Goal: Transaction & Acquisition: Purchase product/service

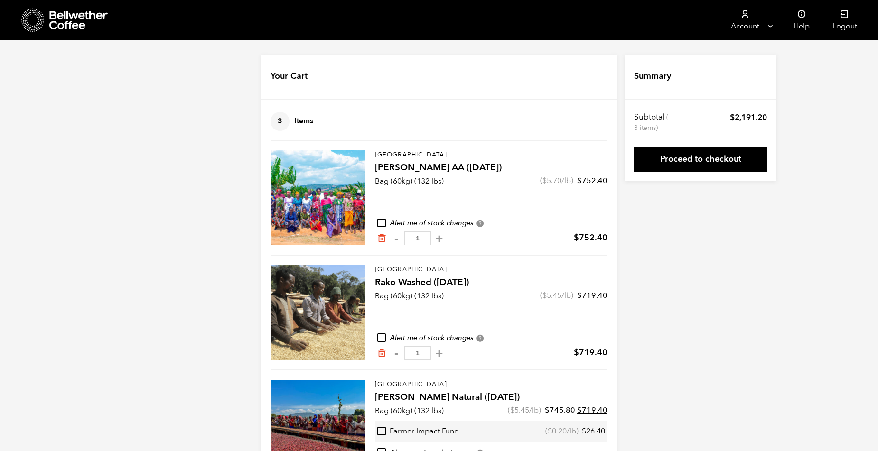
click at [64, 13] on icon at bounding box center [78, 20] width 59 height 19
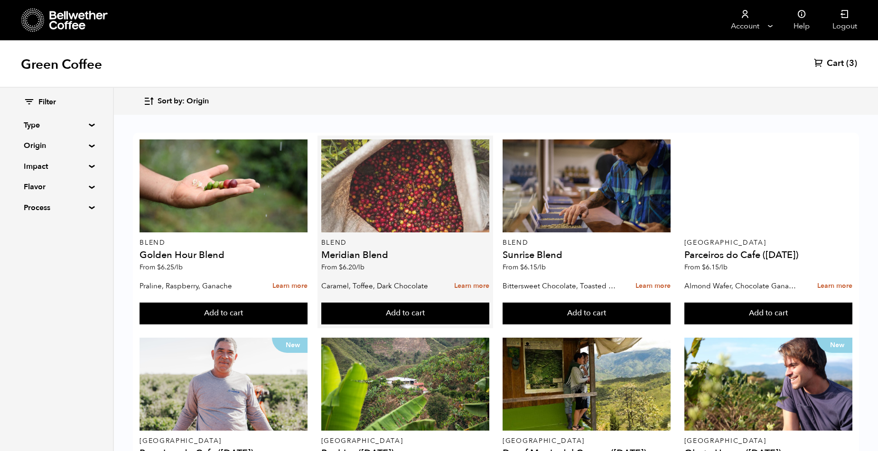
scroll to position [104, 0]
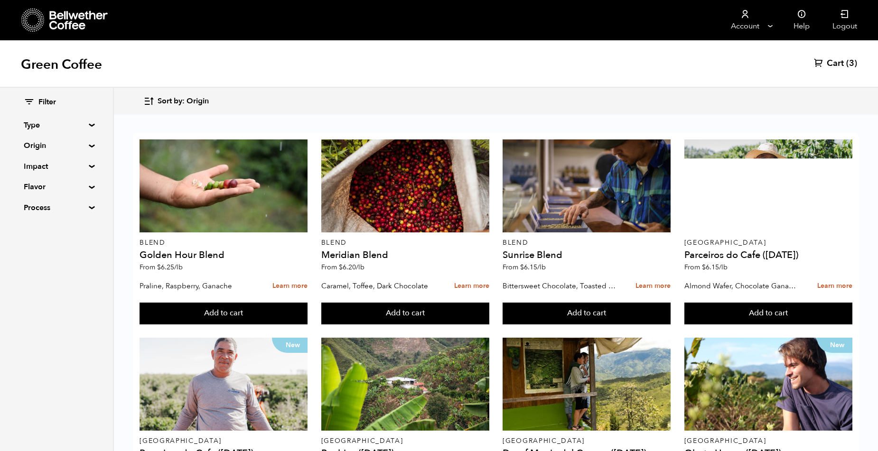
click at [49, 141] on summary "Origin" at bounding box center [57, 145] width 66 height 11
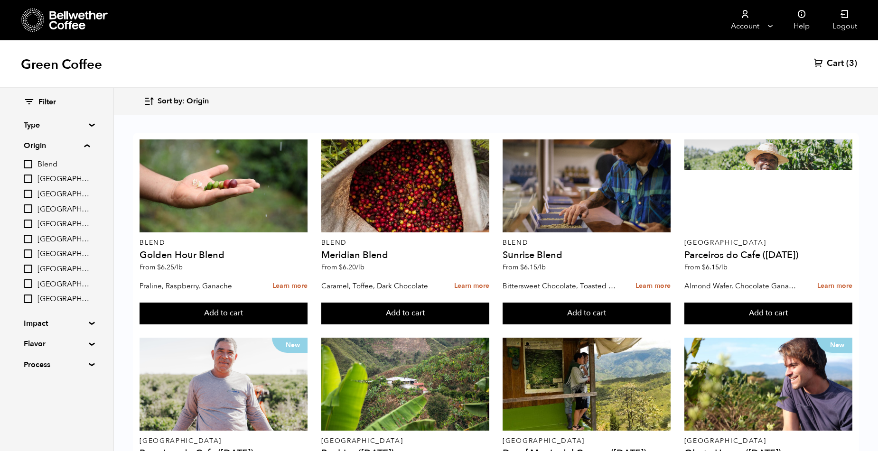
click at [56, 301] on span "[GEOGRAPHIC_DATA]" at bounding box center [64, 299] width 52 height 10
click at [0, 0] on input "[GEOGRAPHIC_DATA]" at bounding box center [0, 0] width 0 height 0
checkbox input "true"
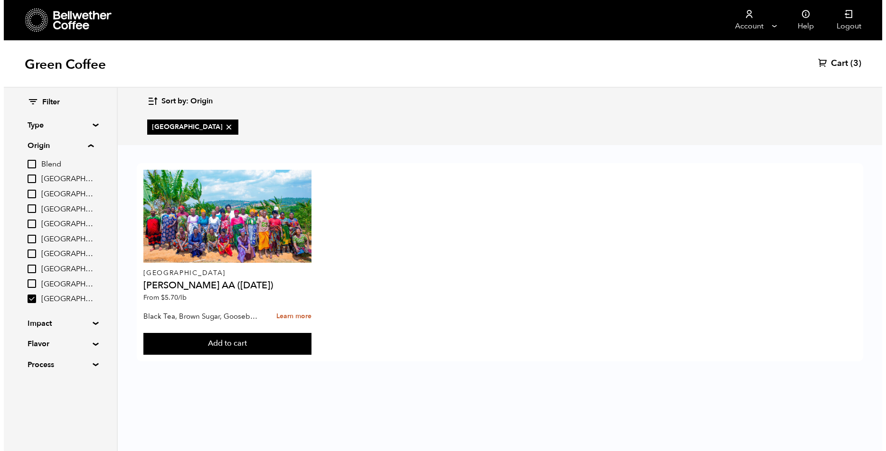
scroll to position [0, 0]
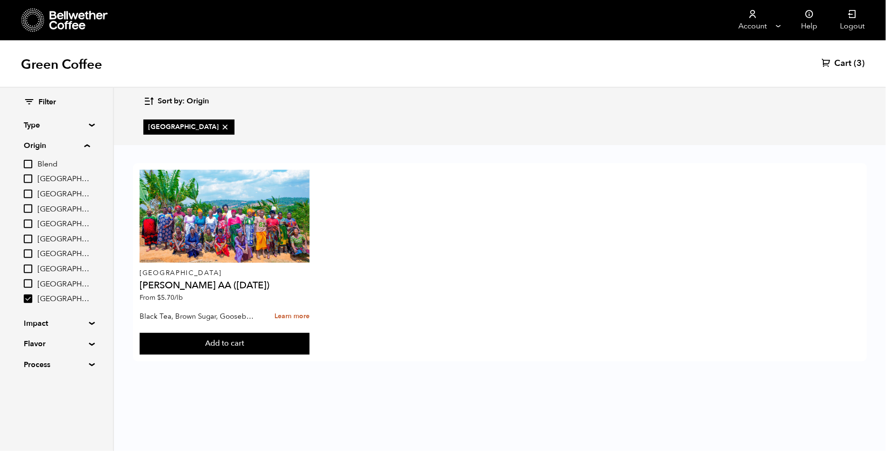
click at [49, 240] on span "[GEOGRAPHIC_DATA]" at bounding box center [64, 240] width 52 height 10
click at [0, 0] on input "[GEOGRAPHIC_DATA]" at bounding box center [0, 0] width 0 height 0
checkbox input "true"
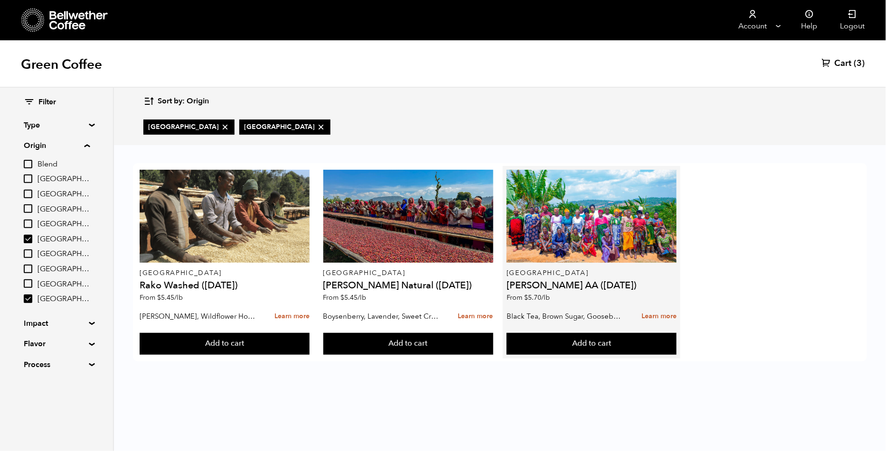
click at [559, 285] on h4 "[PERSON_NAME] AA ([DATE])" at bounding box center [592, 285] width 170 height 9
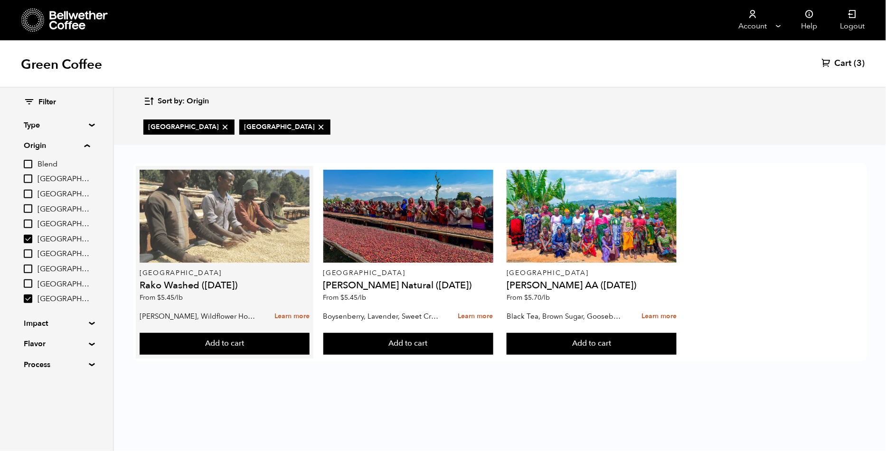
click at [191, 247] on div at bounding box center [225, 216] width 170 height 93
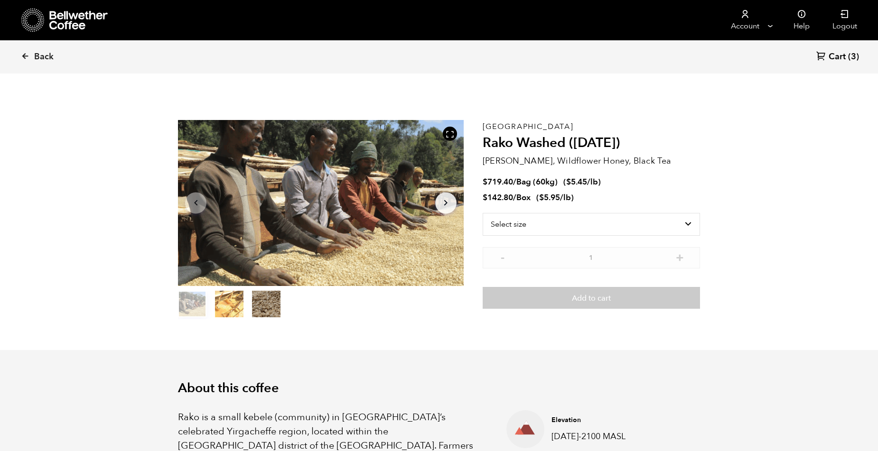
scroll to position [413, 506]
click at [539, 222] on select "Select size Bag (60kg) (132 lbs) Box (24 lbs)" at bounding box center [591, 224] width 217 height 23
select select "bag-3"
click at [483, 213] on select "Select size Bag (60kg) (132 lbs) Box (24 lbs)" at bounding box center [591, 224] width 217 height 23
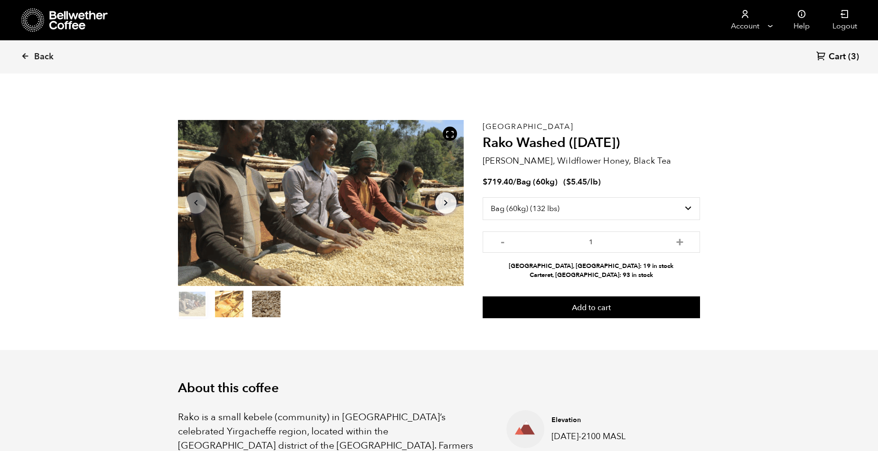
click at [834, 56] on span "Cart" at bounding box center [837, 56] width 17 height 11
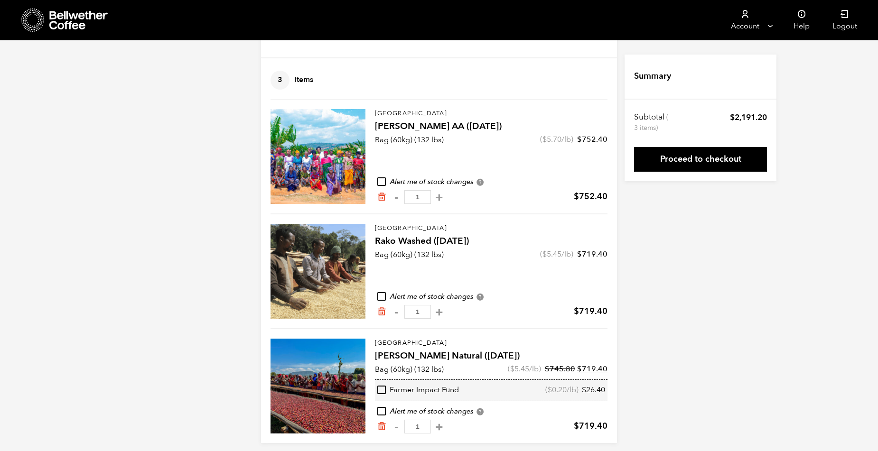
scroll to position [47, 0]
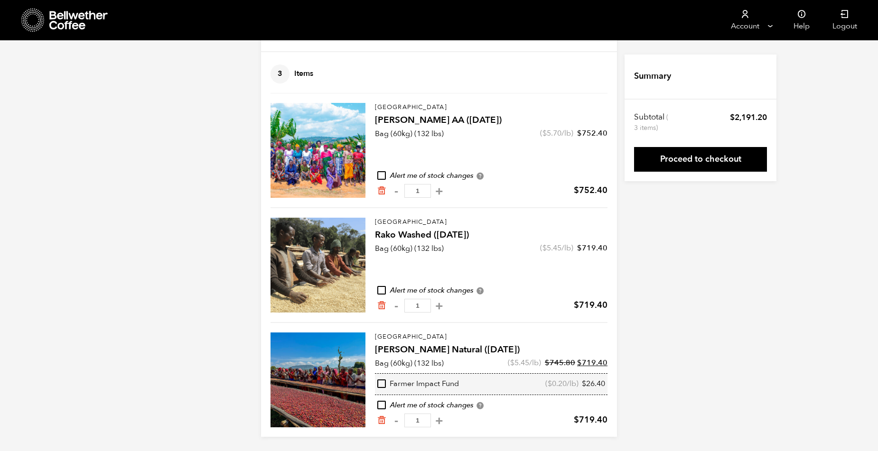
click at [384, 383] on input "checkbox" at bounding box center [381, 384] width 9 height 9
checkbox input "true"
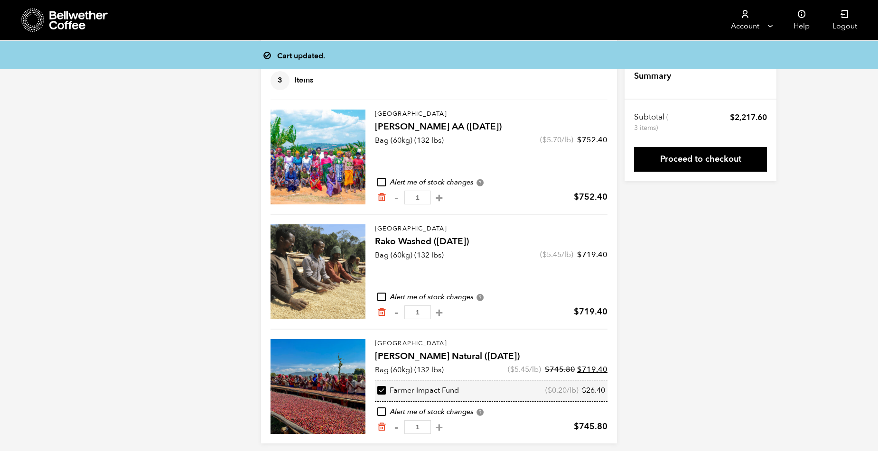
scroll to position [41, 0]
click at [380, 389] on input "checkbox" at bounding box center [381, 390] width 9 height 9
checkbox input "false"
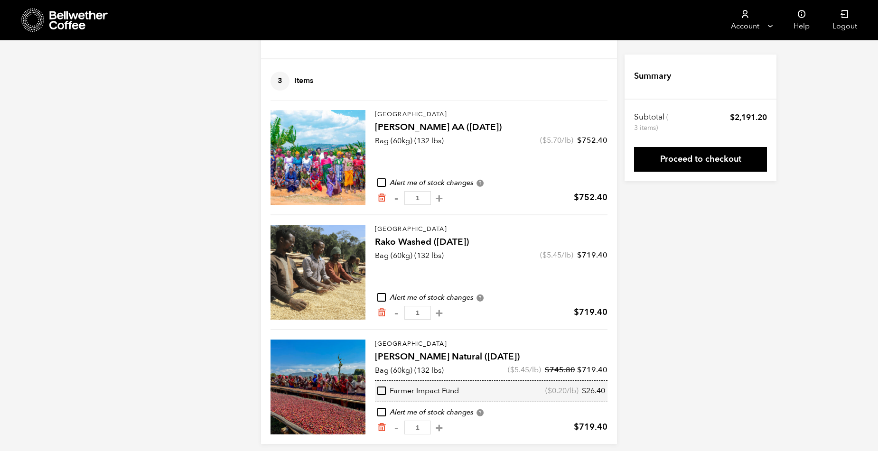
scroll to position [47, 0]
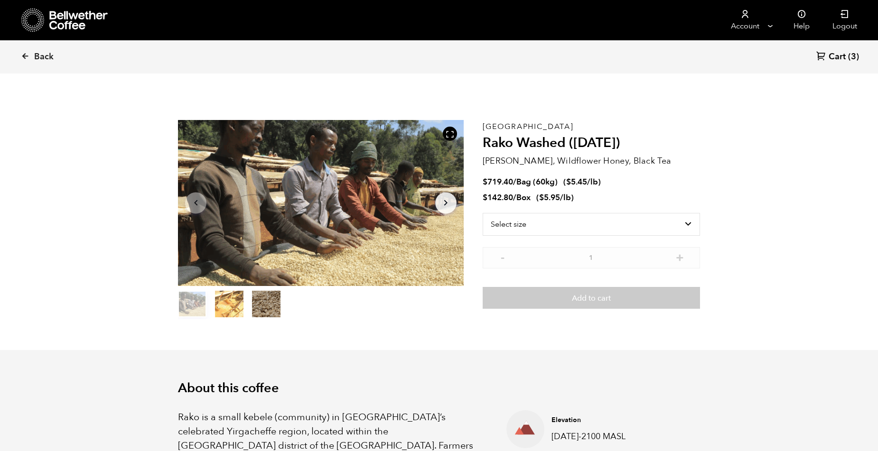
scroll to position [413, 506]
click at [546, 228] on select "Select size Bag (60kg) (132 lbs) Box (24 lbs)" at bounding box center [591, 224] width 217 height 23
click at [483, 213] on select "Select size Bag (60kg) (132 lbs) Box (24 lbs)" at bounding box center [591, 224] width 217 height 23
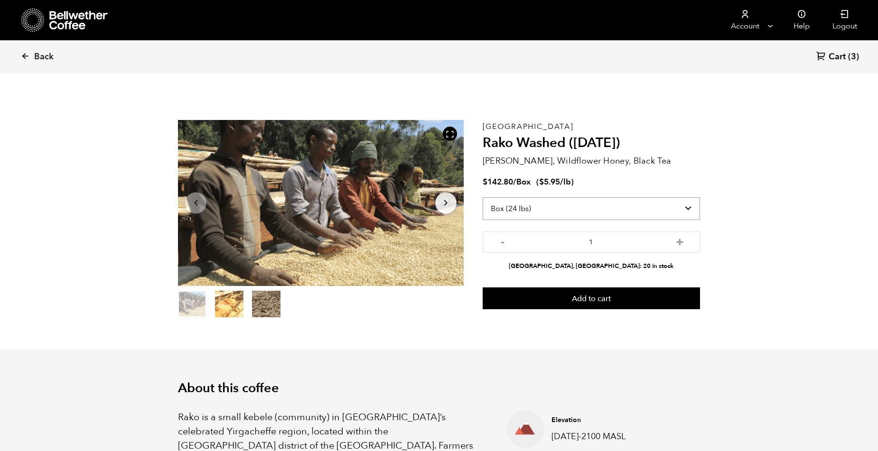
click at [578, 207] on select "Select size Bag (60kg) (132 lbs) Box (24 lbs)" at bounding box center [591, 208] width 217 height 23
select select "bag-3"
click at [483, 197] on select "Select size Bag (60kg) (132 lbs) Box (24 lbs)" at bounding box center [591, 208] width 217 height 23
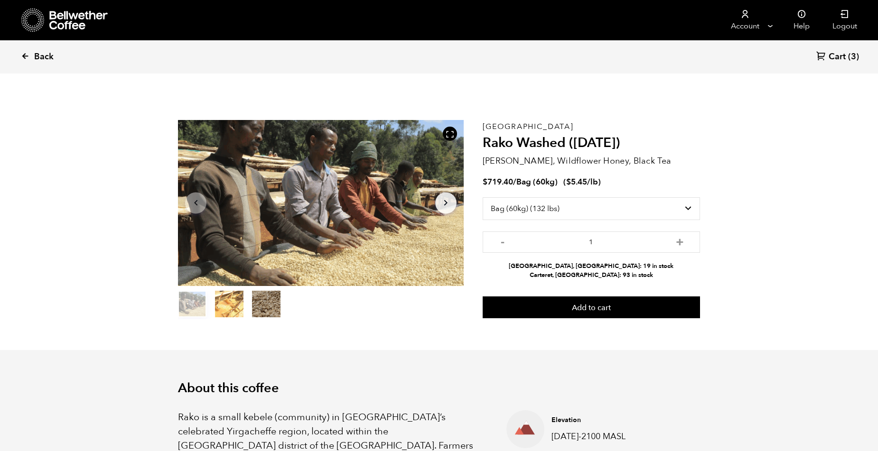
click at [24, 56] on icon at bounding box center [25, 56] width 9 height 9
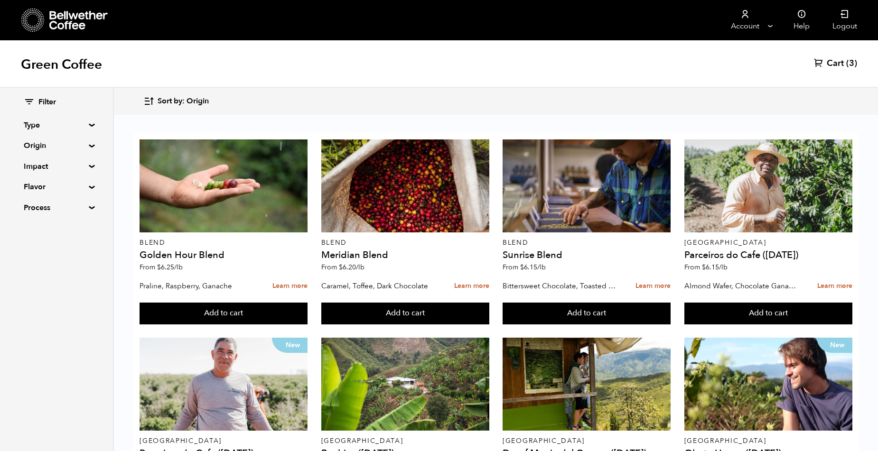
click at [85, 146] on summary "Origin" at bounding box center [57, 145] width 66 height 11
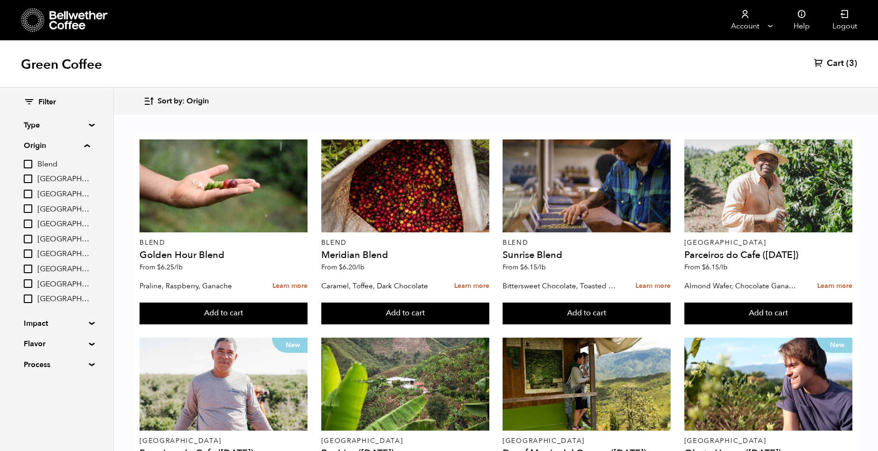
click at [61, 239] on span "[GEOGRAPHIC_DATA]" at bounding box center [64, 240] width 52 height 10
click at [0, 0] on input "[GEOGRAPHIC_DATA]" at bounding box center [0, 0] width 0 height 0
checkbox input "true"
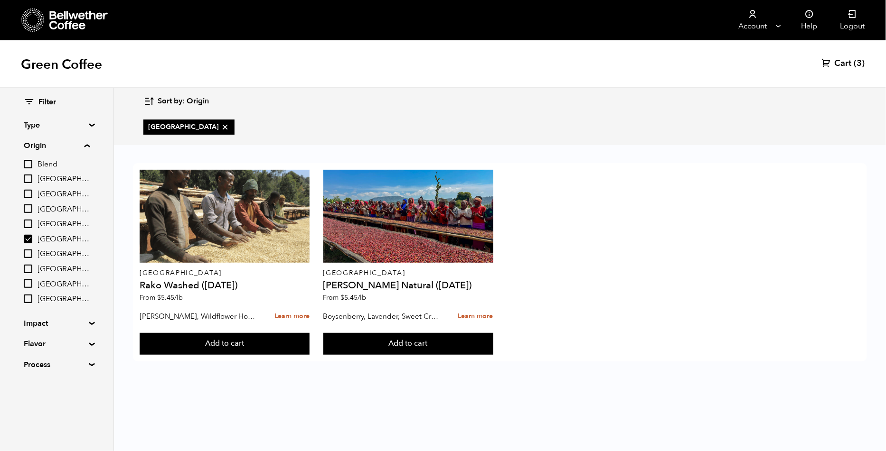
click at [49, 295] on span "[GEOGRAPHIC_DATA]" at bounding box center [64, 299] width 52 height 10
click at [0, 0] on input "[GEOGRAPHIC_DATA]" at bounding box center [0, 0] width 0 height 0
checkbox input "true"
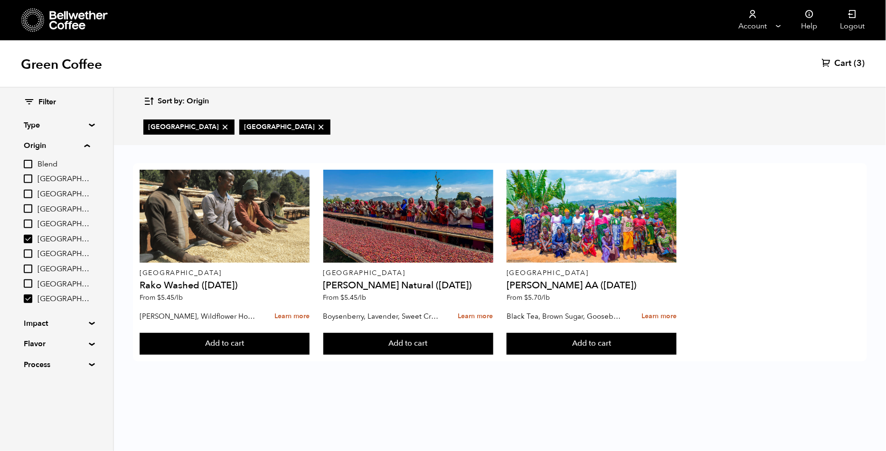
click at [841, 62] on span "Cart" at bounding box center [843, 63] width 17 height 11
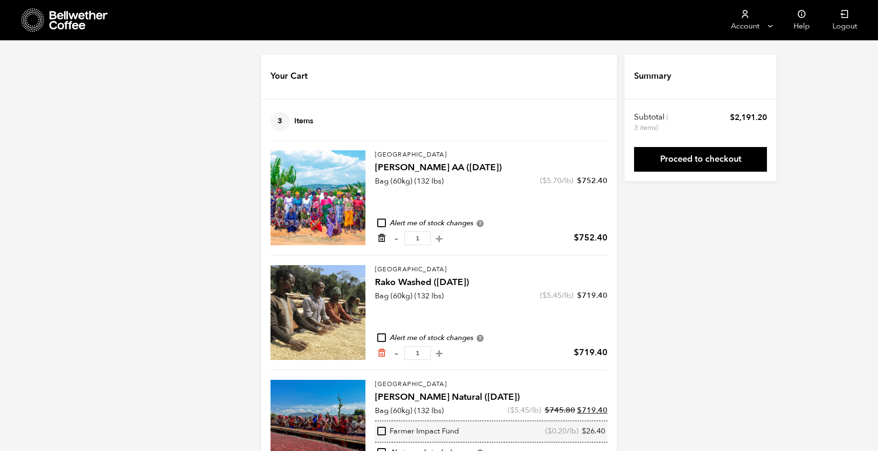
click at [382, 241] on icon "Remove from cart" at bounding box center [381, 238] width 9 height 9
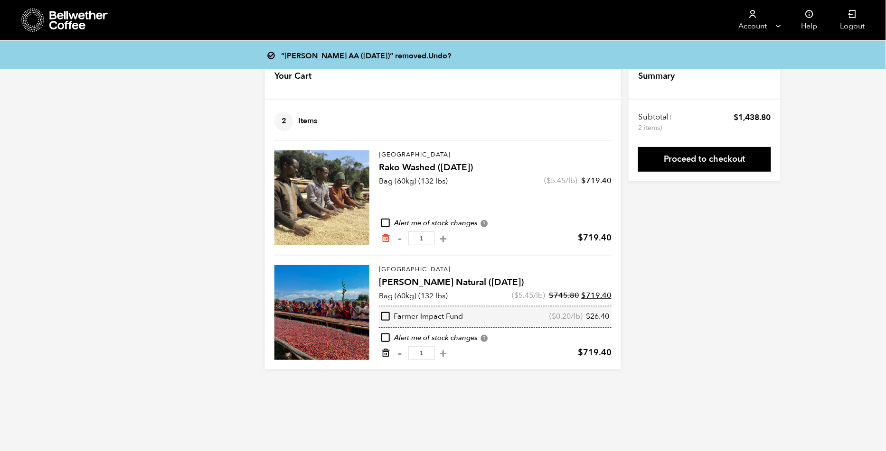
click at [387, 353] on icon "Remove from cart" at bounding box center [385, 352] width 9 height 9
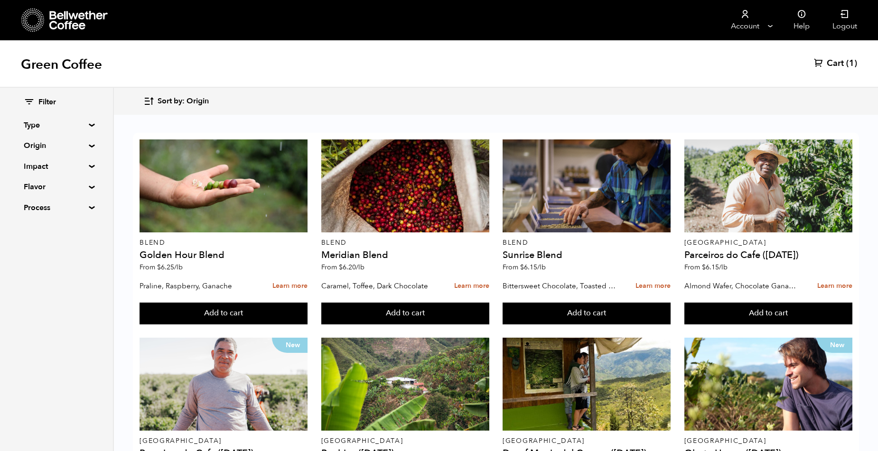
click at [67, 144] on summary "Origin" at bounding box center [57, 145] width 66 height 11
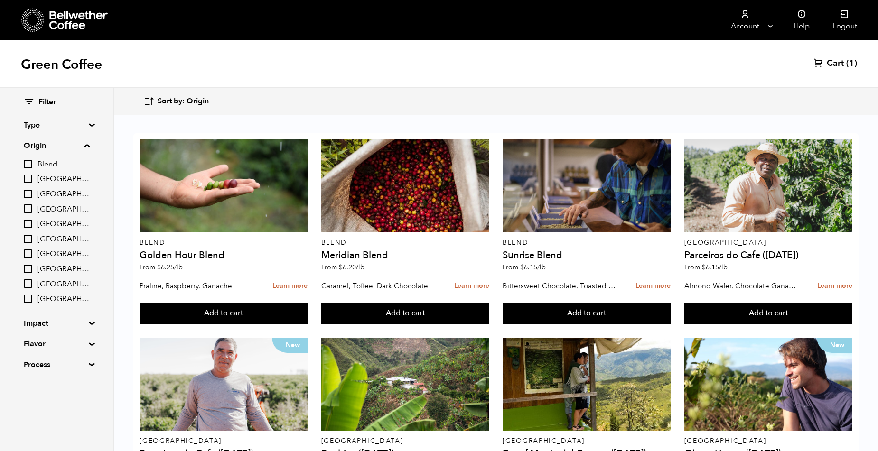
click at [27, 239] on input "[GEOGRAPHIC_DATA]" at bounding box center [28, 239] width 9 height 9
checkbox input "true"
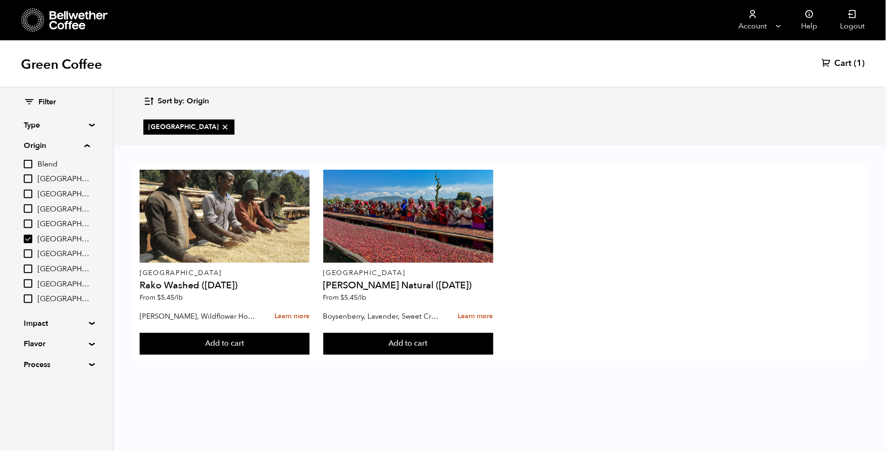
click at [28, 298] on input "Tanzania" at bounding box center [28, 299] width 9 height 9
checkbox input "true"
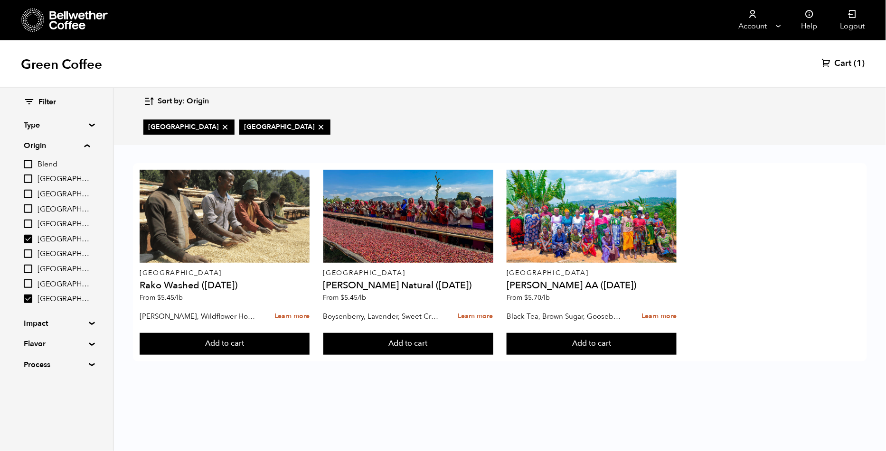
click at [31, 168] on input "Blend" at bounding box center [28, 164] width 9 height 9
checkbox input "true"
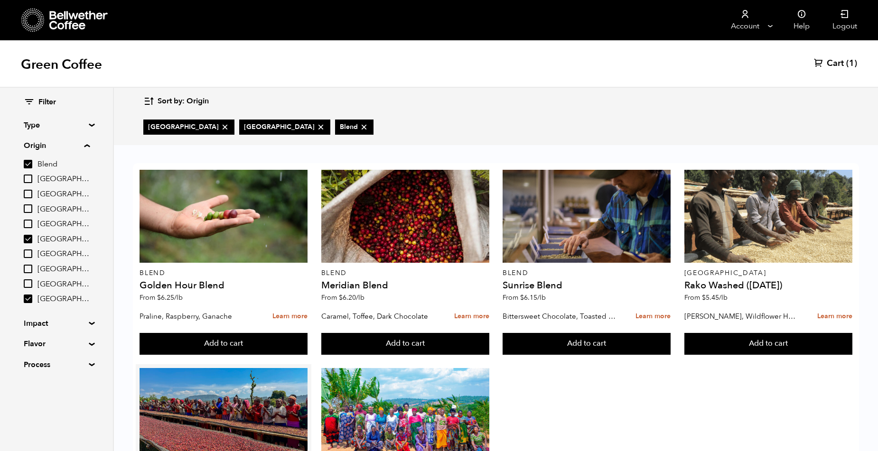
scroll to position [132, 0]
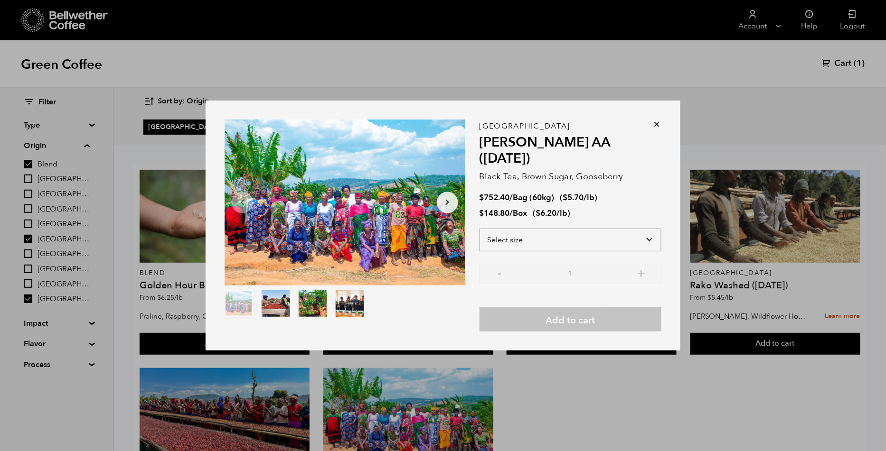
click at [545, 233] on select "Select size Bag (60kg) (132 lbs) Box (24 lbs)" at bounding box center [570, 240] width 182 height 23
click at [479, 229] on select "Select size Bag (60kg) (132 lbs) Box (24 lbs)" at bounding box center [570, 240] width 182 height 23
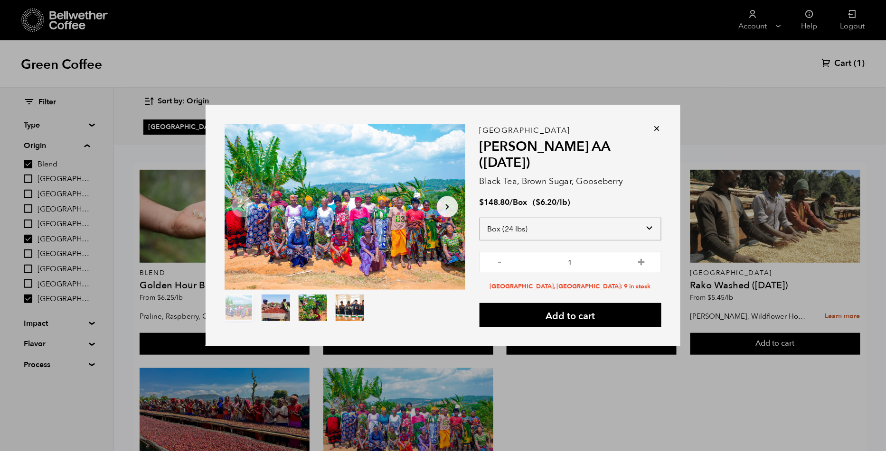
click at [647, 218] on select "Select size Bag (60kg) (132 lbs) Box (24 lbs)" at bounding box center [570, 229] width 182 height 23
select select "bag-3"
click at [479, 218] on select "Select size Bag (60kg) (132 lbs) Box (24 lbs)" at bounding box center [570, 229] width 182 height 23
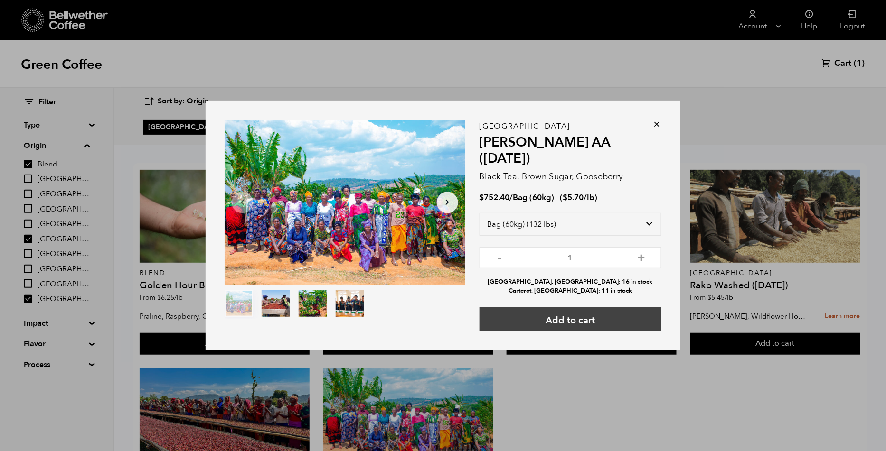
click at [596, 310] on button "Add to cart" at bounding box center [570, 320] width 182 height 24
click at [658, 129] on icon at bounding box center [656, 124] width 9 height 9
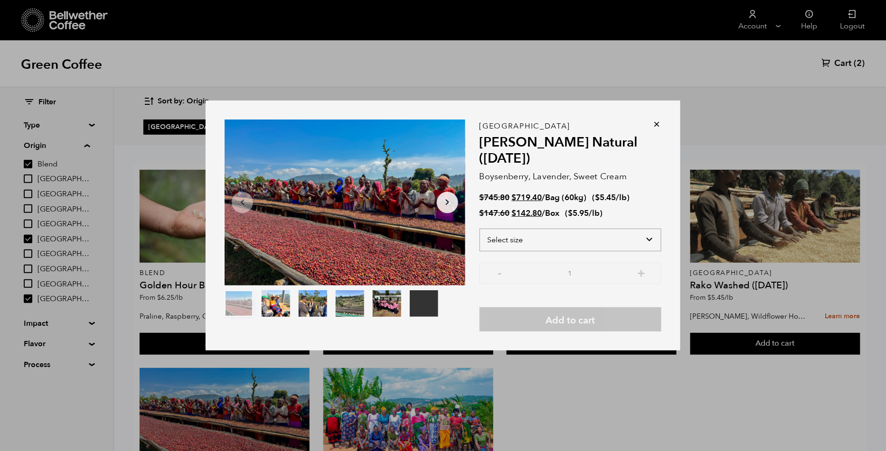
click at [555, 245] on select "Select size Bag (60kg) (132 lbs) Box (24 lbs)" at bounding box center [570, 240] width 182 height 23
select select "bag-3"
click at [479, 229] on select "Select size Bag (60kg) (132 lbs) Box (24 lbs)" at bounding box center [570, 240] width 182 height 23
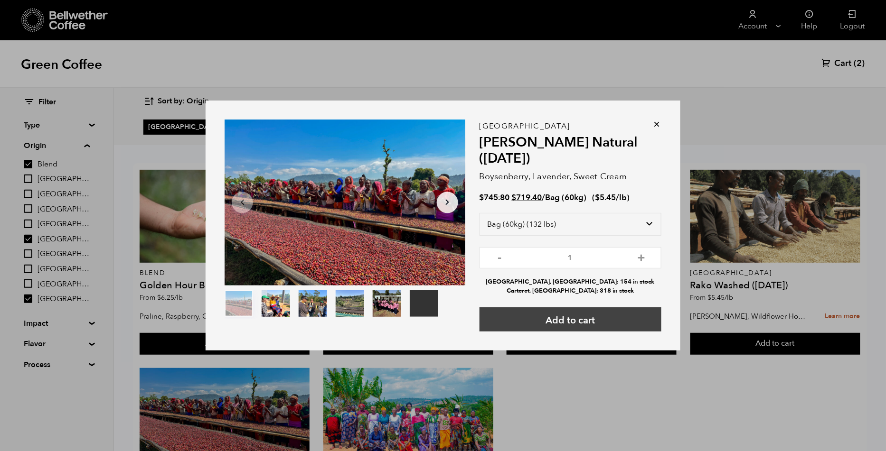
click at [614, 322] on button "Add to cart" at bounding box center [570, 320] width 182 height 24
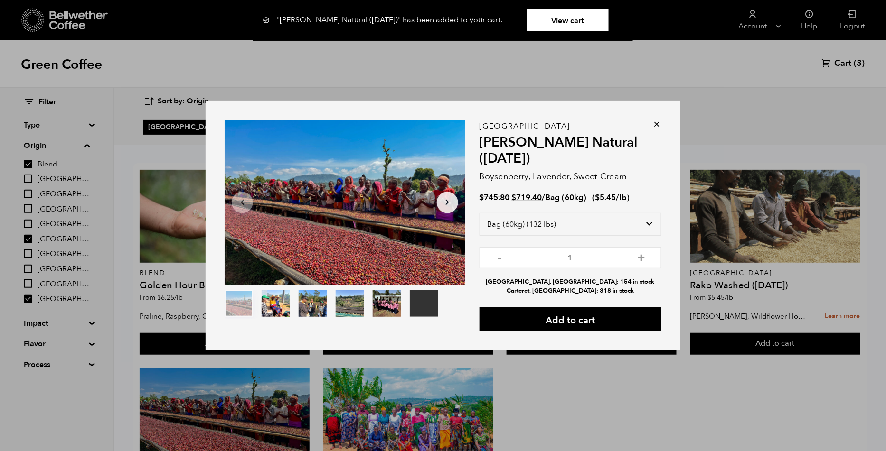
click at [656, 126] on icon at bounding box center [656, 124] width 9 height 9
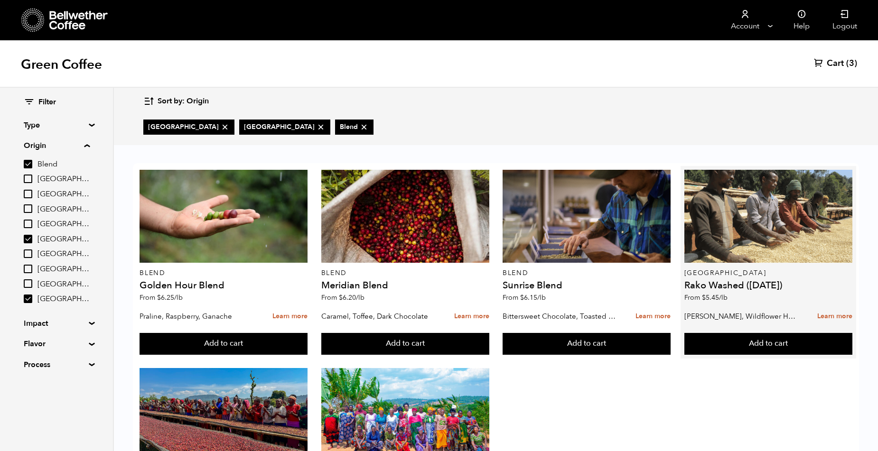
click at [736, 170] on div "Ethiopia Rako Washed (JUL 25) From $ 5.45 /lb" at bounding box center [769, 238] width 168 height 137
click at [723, 310] on p "Meyer Lemon, Wildflower Honey, Black Tea" at bounding box center [742, 317] width 114 height 14
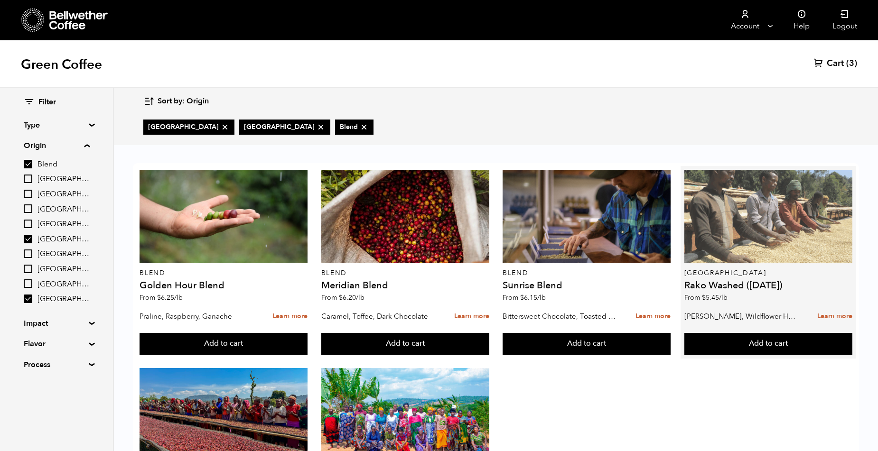
click at [718, 216] on div at bounding box center [769, 216] width 168 height 93
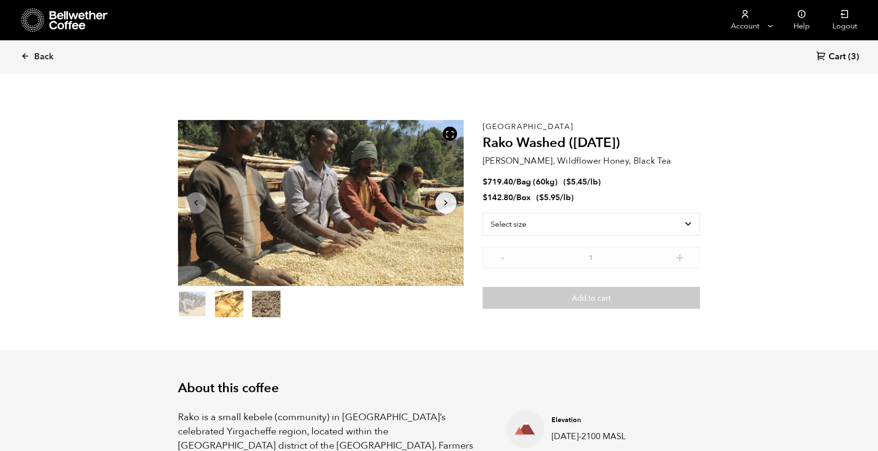
scroll to position [413, 506]
click at [648, 226] on select "Select size Bag (60kg) (132 lbs) Box (24 lbs)" at bounding box center [591, 224] width 217 height 23
click at [483, 213] on select "Select size Bag (60kg) (132 lbs) Box (24 lbs)" at bounding box center [591, 224] width 217 height 23
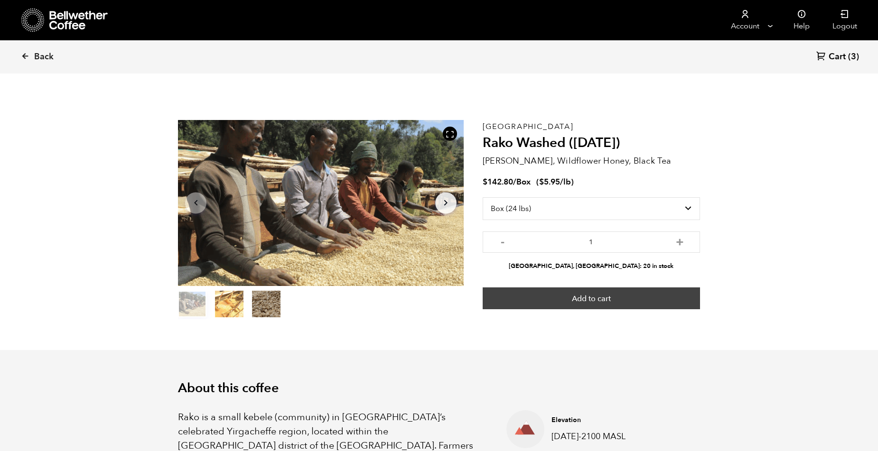
click at [609, 308] on button "Add to cart" at bounding box center [591, 299] width 217 height 22
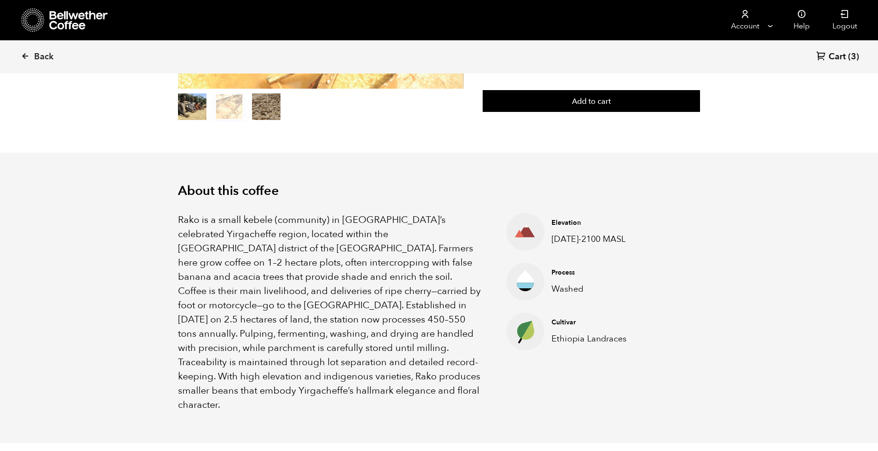
scroll to position [0, 0]
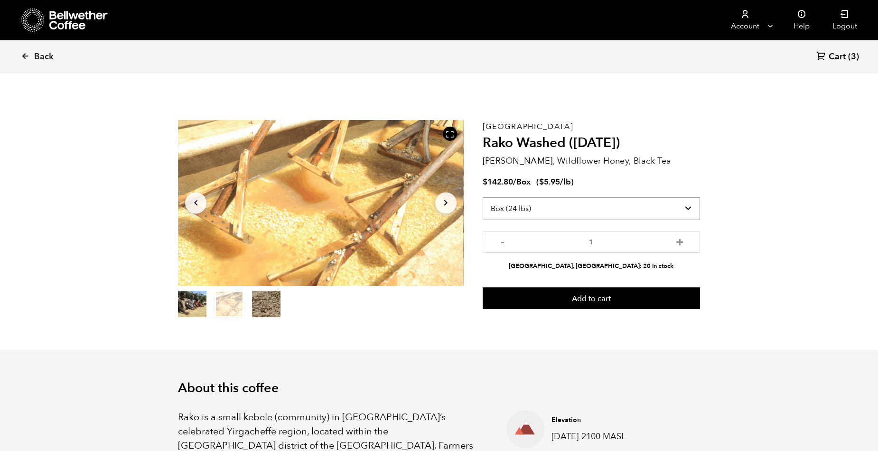
click at [691, 213] on select "Select size Bag (60kg) (132 lbs) Box (24 lbs)" at bounding box center [591, 208] width 217 height 23
select select "bag-3"
click at [483, 197] on select "Select size Bag (60kg) (132 lbs) Box (24 lbs)" at bounding box center [591, 208] width 217 height 23
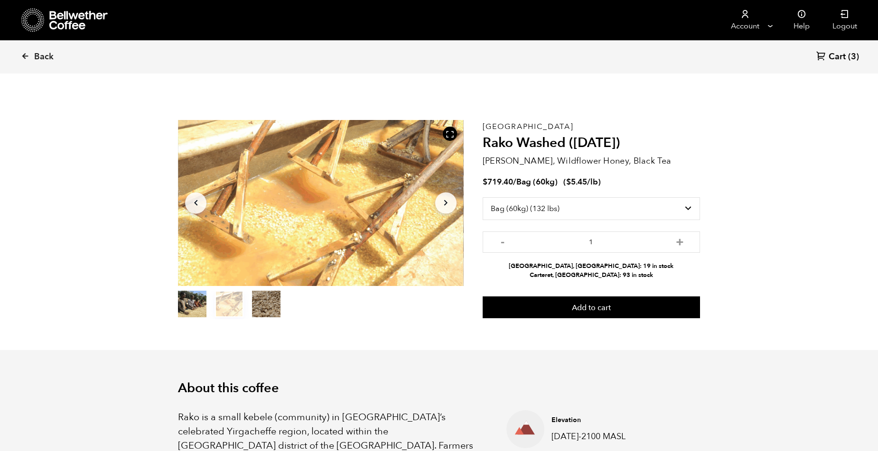
click at [849, 59] on span "(3)" at bounding box center [853, 56] width 11 height 11
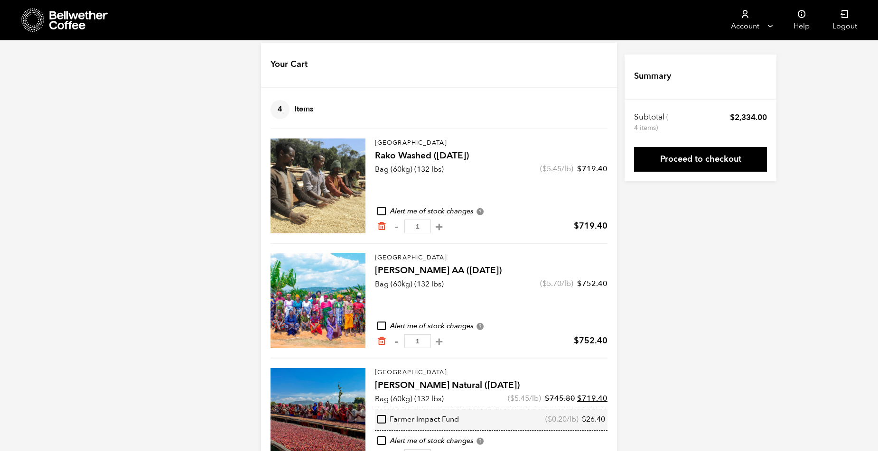
scroll to position [162, 0]
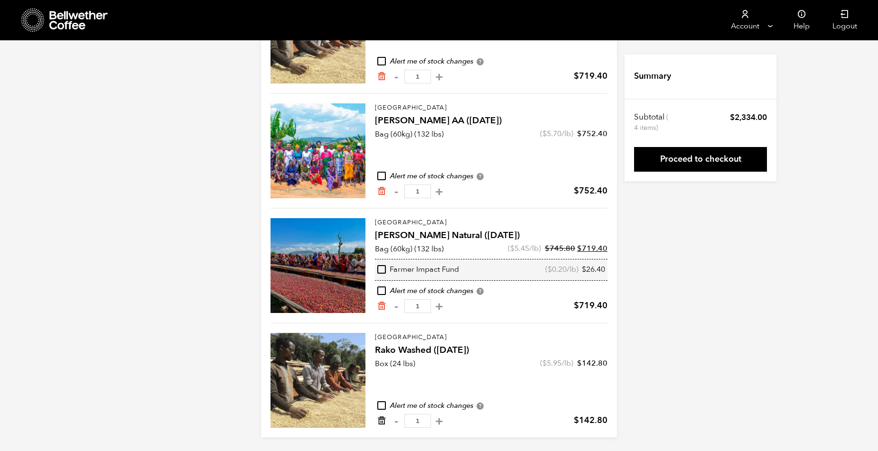
click at [382, 421] on icon "Remove from cart" at bounding box center [381, 420] width 9 height 9
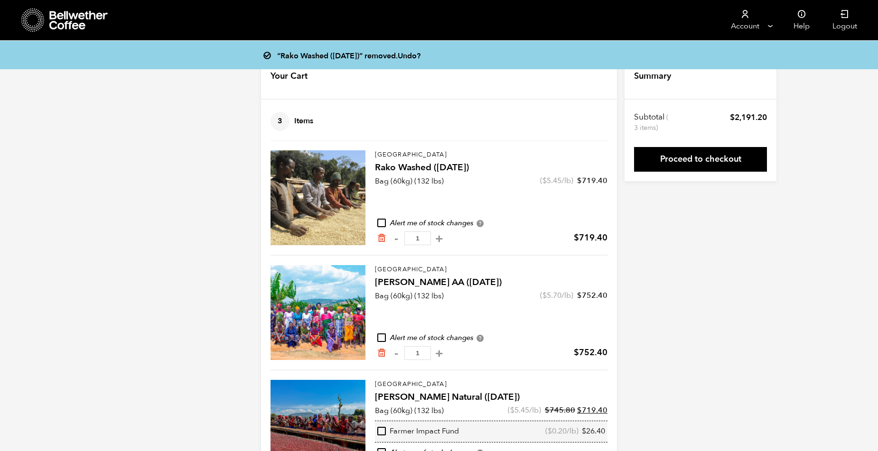
scroll to position [47, 0]
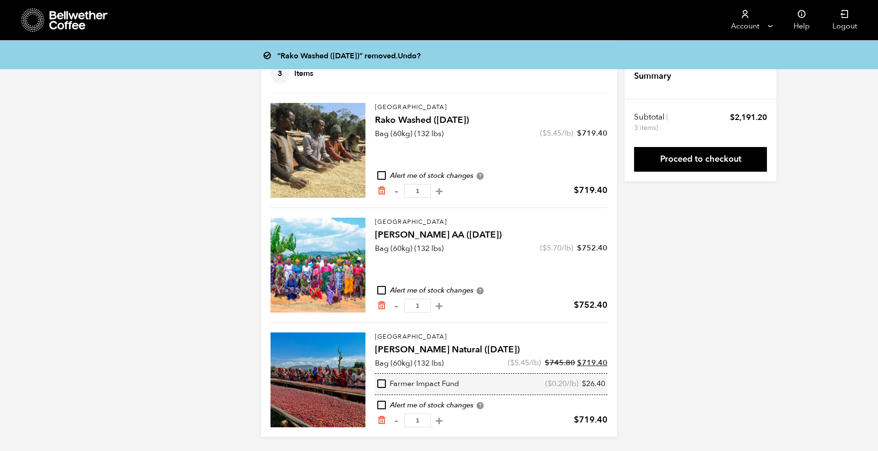
click at [382, 406] on input "checkbox" at bounding box center [381, 405] width 9 height 9
checkbox input "true"
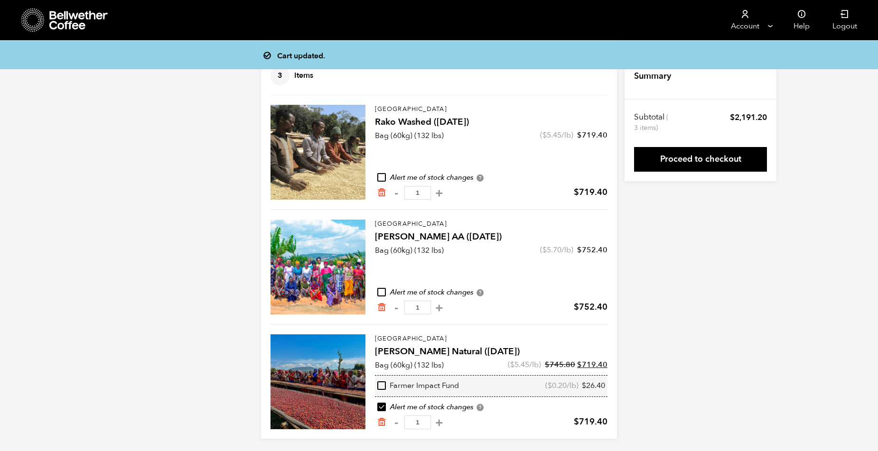
click at [380, 291] on input "checkbox" at bounding box center [381, 292] width 9 height 9
checkbox input "true"
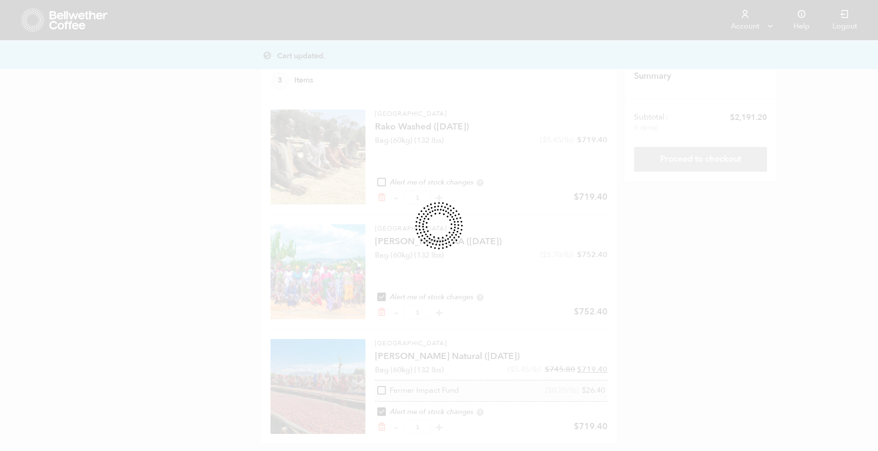
scroll to position [41, 0]
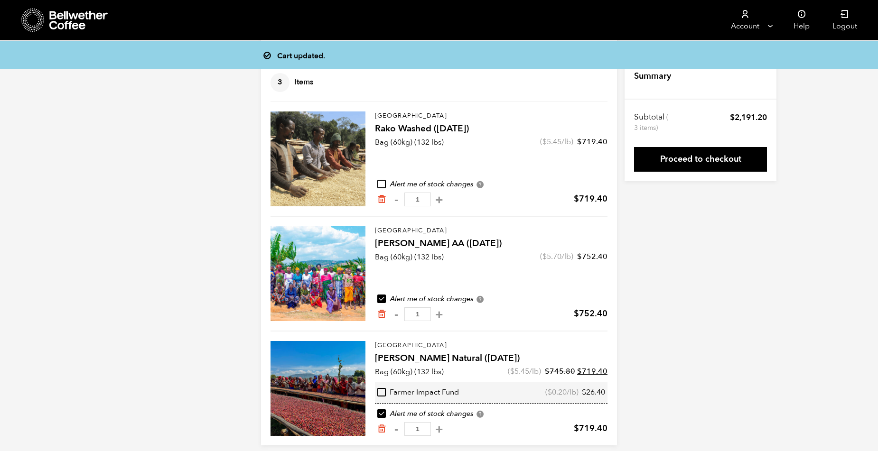
click at [379, 184] on input "checkbox" at bounding box center [381, 184] width 9 height 9
checkbox input "true"
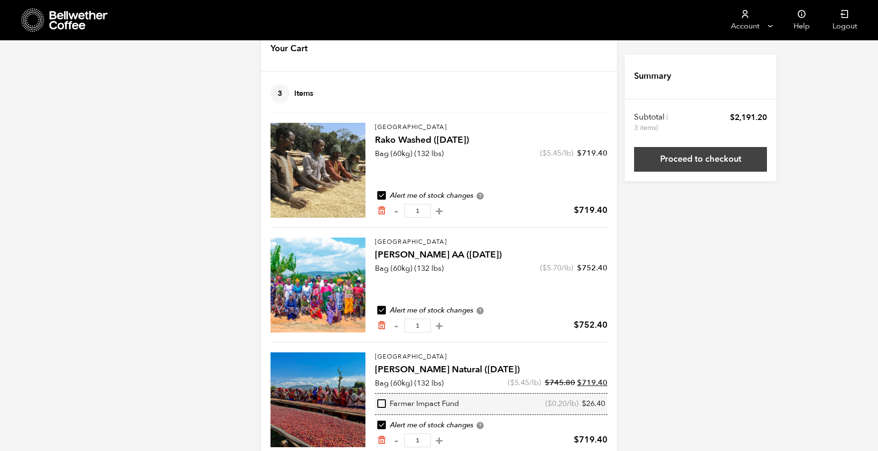
scroll to position [28, 0]
click at [712, 161] on link "Proceed to checkout" at bounding box center [700, 159] width 133 height 25
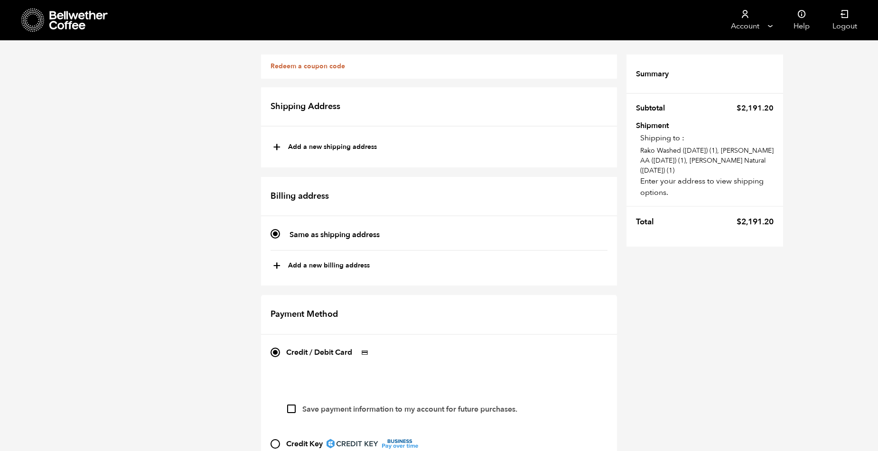
scroll to position [96, 0]
click at [340, 404] on label "Save payment information to my account for future purchases." at bounding box center [409, 409] width 215 height 10
click at [296, 405] on input "Save payment information to my account for future purchases." at bounding box center [291, 409] width 9 height 9
checkbox input "true"
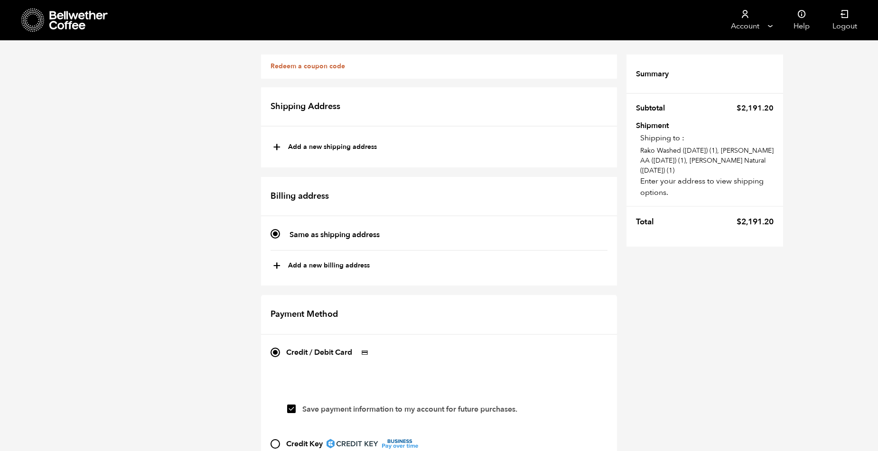
click at [360, 150] on button "+ Add a new shipping address" at bounding box center [325, 148] width 104 height 16
type input "New address"
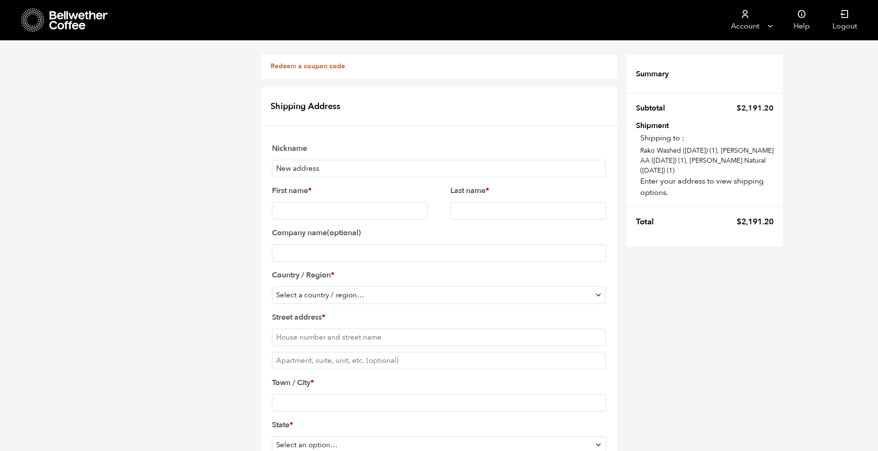
click at [325, 143] on label "Nickname" at bounding box center [439, 148] width 334 height 15
click at [325, 160] on input "New address" at bounding box center [439, 169] width 334 height 18
click at [329, 118] on h2 "Shipping Address" at bounding box center [439, 107] width 356 height 40
click at [308, 165] on input "New address" at bounding box center [439, 169] width 334 height 18
click at [319, 193] on label "First name *" at bounding box center [350, 190] width 156 height 15
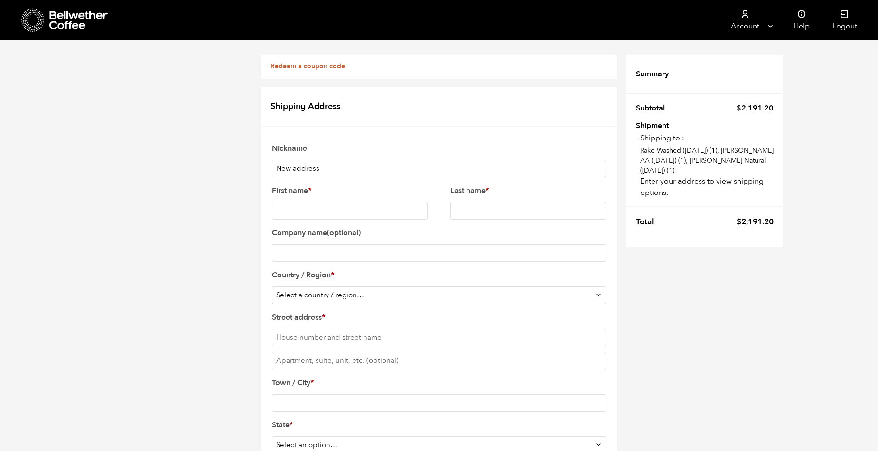
click at [319, 202] on input "First name *" at bounding box center [350, 211] width 156 height 18
click at [320, 205] on input "First name *" at bounding box center [350, 211] width 156 height 18
click at [288, 210] on input "First name *" at bounding box center [350, 211] width 156 height 18
type input "Andy's"
type input "Cafe"
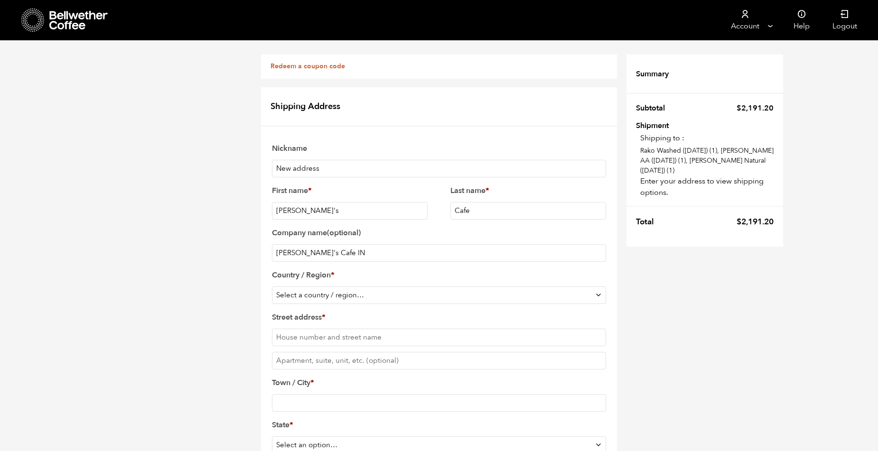
type input "[PERSON_NAME]'s Cafe INC"
select select "US"
type input "886 [GEOGRAPHIC_DATA] Pl"
type input "[GEOGRAPHIC_DATA][PERSON_NAME]"
type input "[PERSON_NAME]'s Cafe INC"
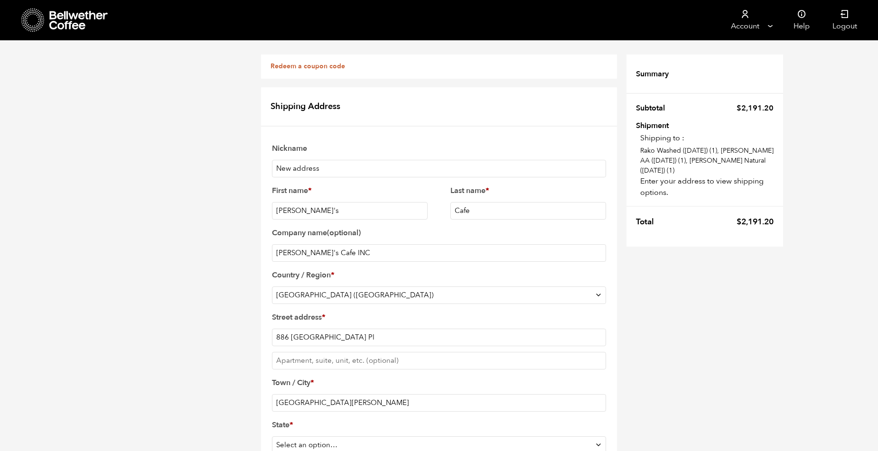
type input "95133-1532"
type input "4088936004"
select select "CA"
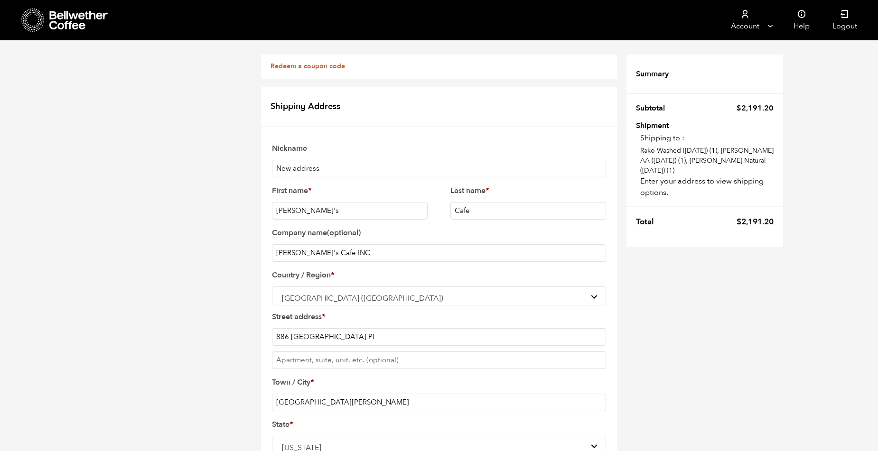
type input "[PERSON_NAME][EMAIL_ADDRESS][DOMAIN_NAME]"
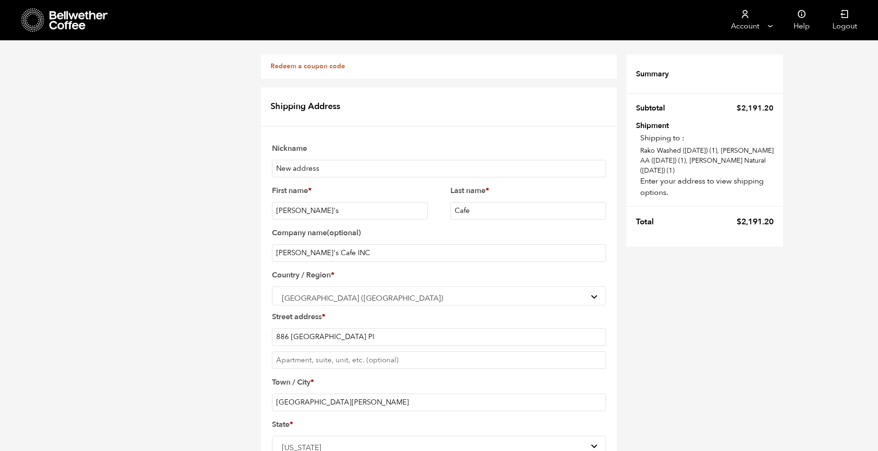
scroll to position [276, 0]
checkbox input "false"
drag, startPoint x: 305, startPoint y: 333, endPoint x: 275, endPoint y: 333, distance: 29.9
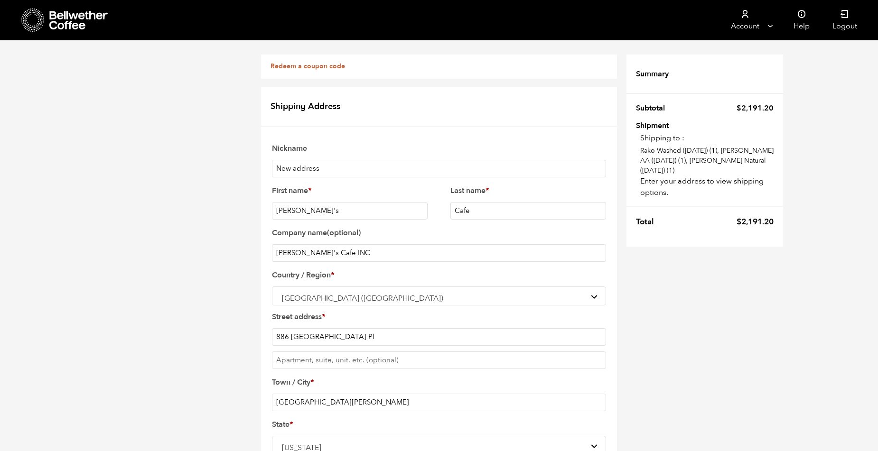
click at [331, 89] on h2 "Shipping Address" at bounding box center [439, 107] width 356 height 40
drag, startPoint x: 275, startPoint y: 88, endPoint x: 297, endPoint y: 121, distance: 40.0
click at [295, 116] on div "Shipping Address Finding the best rate for your shipment. Please allow up to on…" at bounding box center [439, 421] width 356 height 669
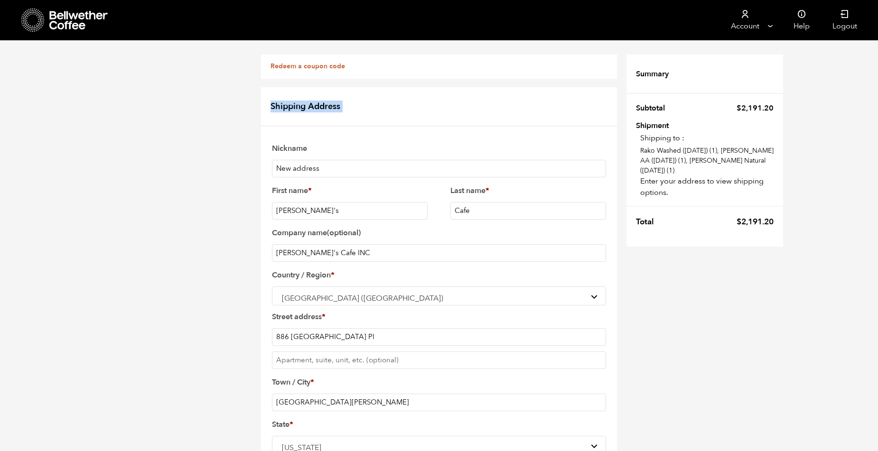
scroll to position [0, 0]
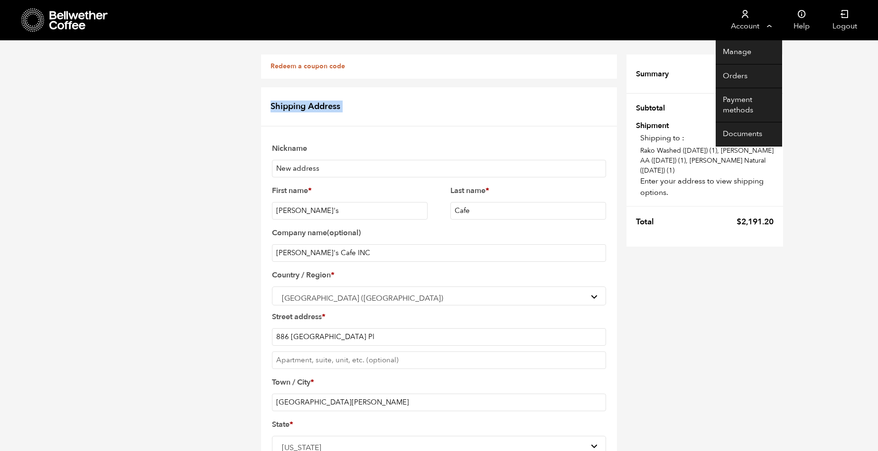
click at [771, 27] on link "Account" at bounding box center [745, 20] width 58 height 40
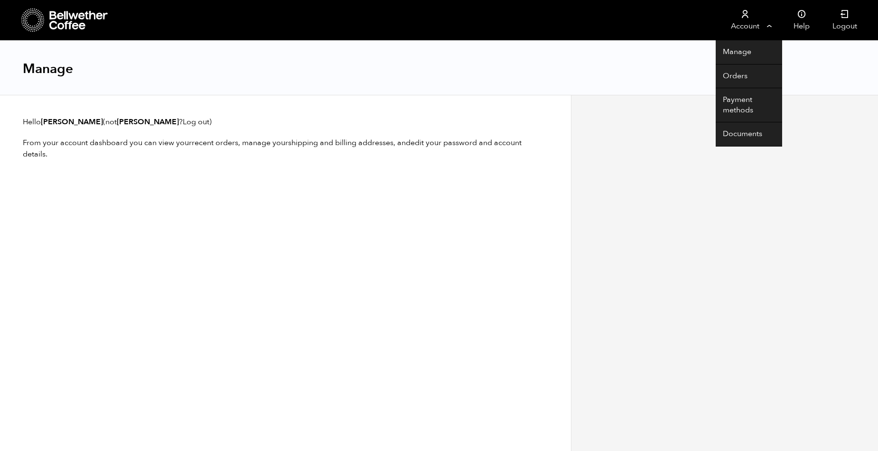
click at [748, 34] on link "Account" at bounding box center [745, 20] width 58 height 40
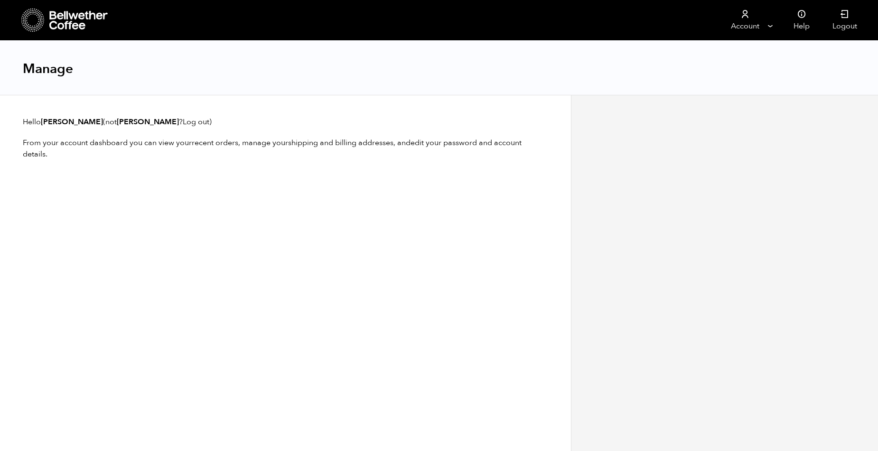
click at [742, 49] on div "Manage" at bounding box center [439, 68] width 878 height 55
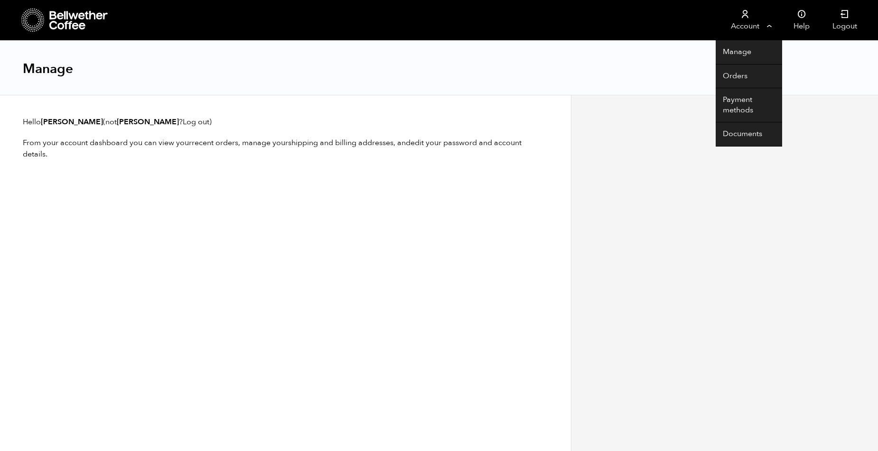
click at [747, 30] on link "Account" at bounding box center [745, 20] width 58 height 40
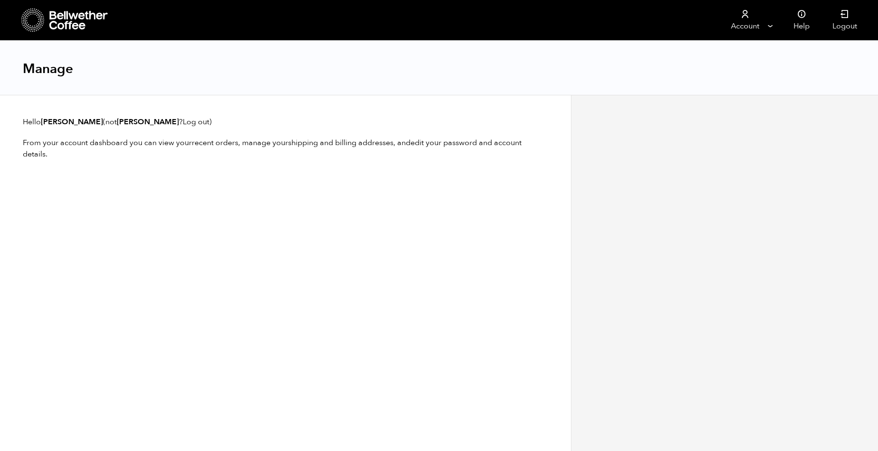
click at [741, 56] on div "Manage" at bounding box center [439, 68] width 878 height 55
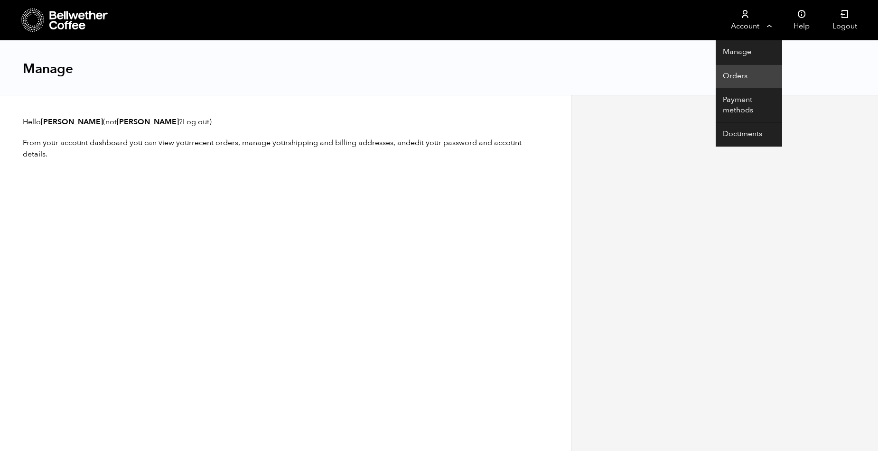
click at [736, 70] on link "Orders" at bounding box center [749, 77] width 66 height 24
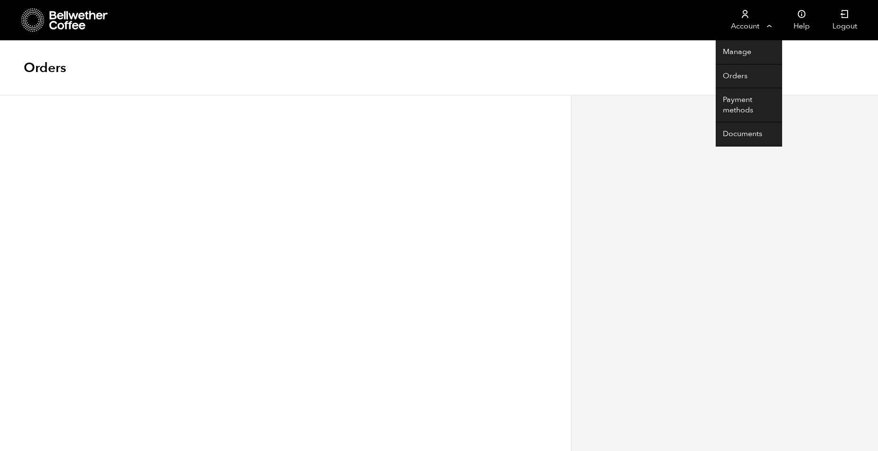
click at [747, 27] on link "Account" at bounding box center [745, 20] width 58 height 40
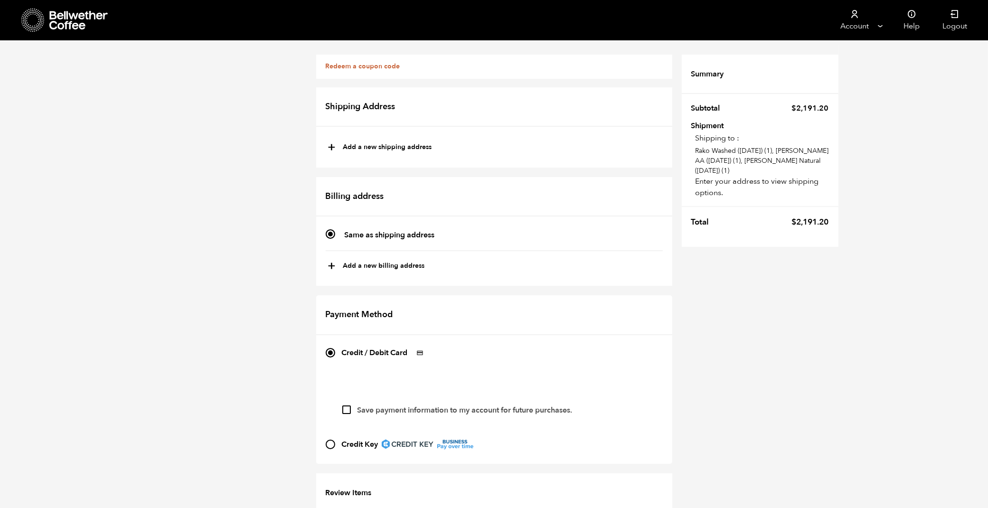
click at [384, 262] on button "+ Add a new billing address" at bounding box center [376, 266] width 97 height 16
select select
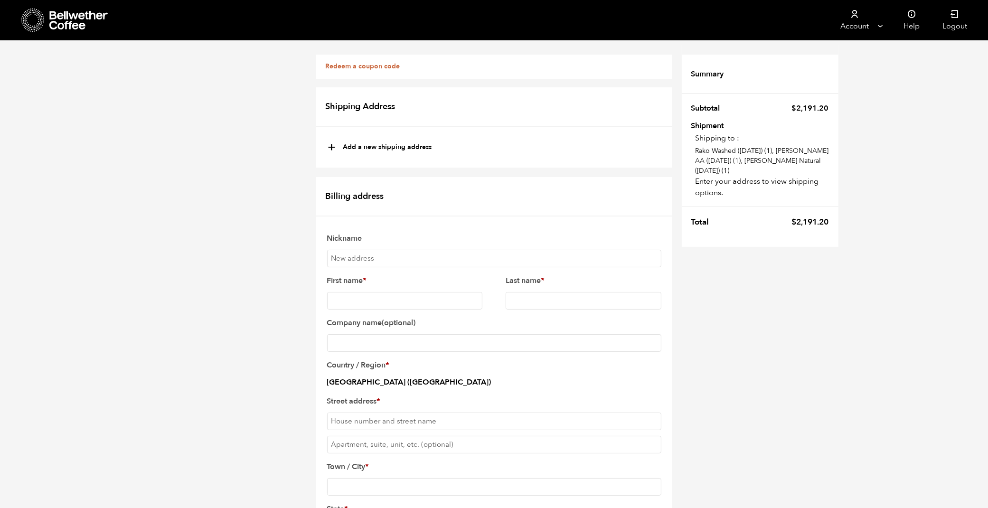
click at [343, 269] on div "Nickname First name * Last name * Company name (optional) Country / Region * [G…" at bounding box center [494, 447] width 337 height 437
click at [351, 262] on input "Nickname" at bounding box center [494, 259] width 334 height 18
type input "A"
type input "M"
type input "t"
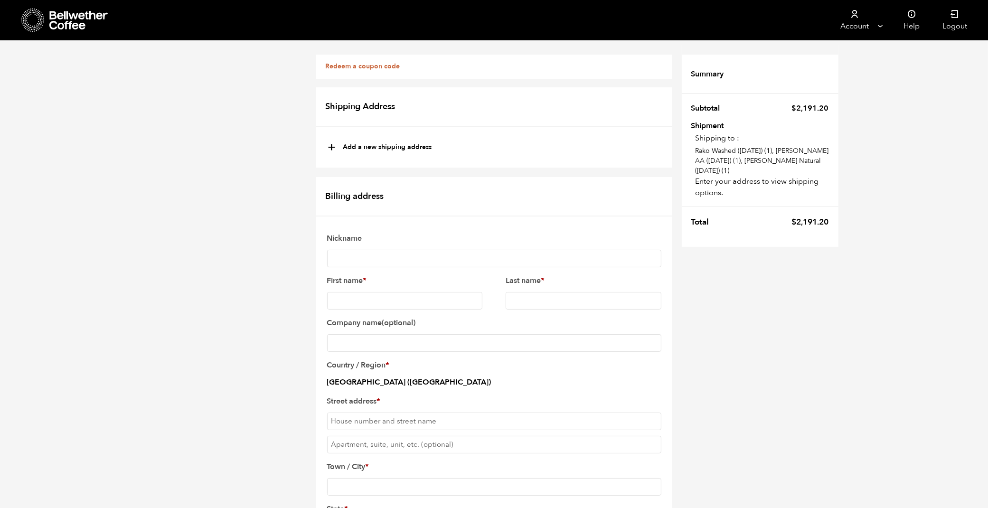
type input "T"
type input "[PERSON_NAME]"
type input "[PERSON_NAME]'s Cafe INC"
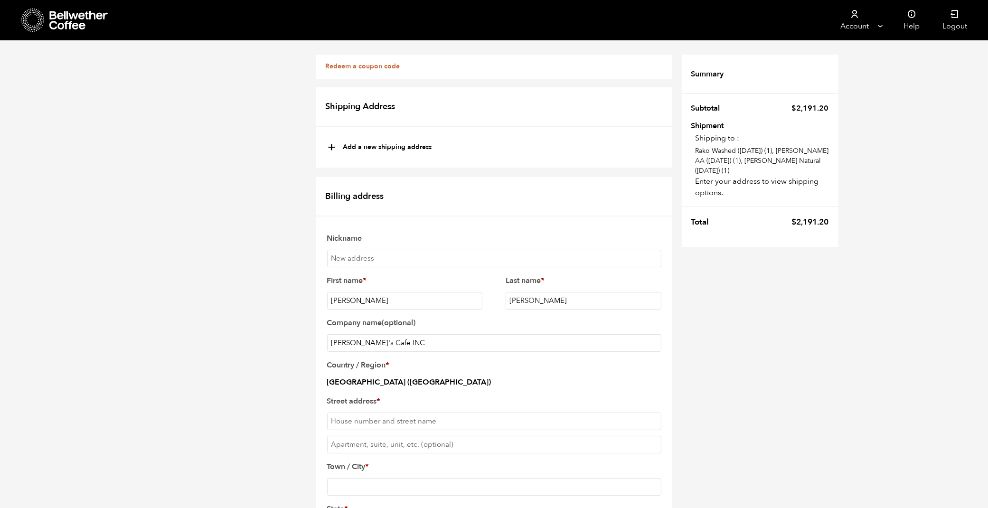
type input "886 [GEOGRAPHIC_DATA] Pl"
type input "[GEOGRAPHIC_DATA][PERSON_NAME]"
select select "CA"
type input "95133-1532"
type input "4088936004"
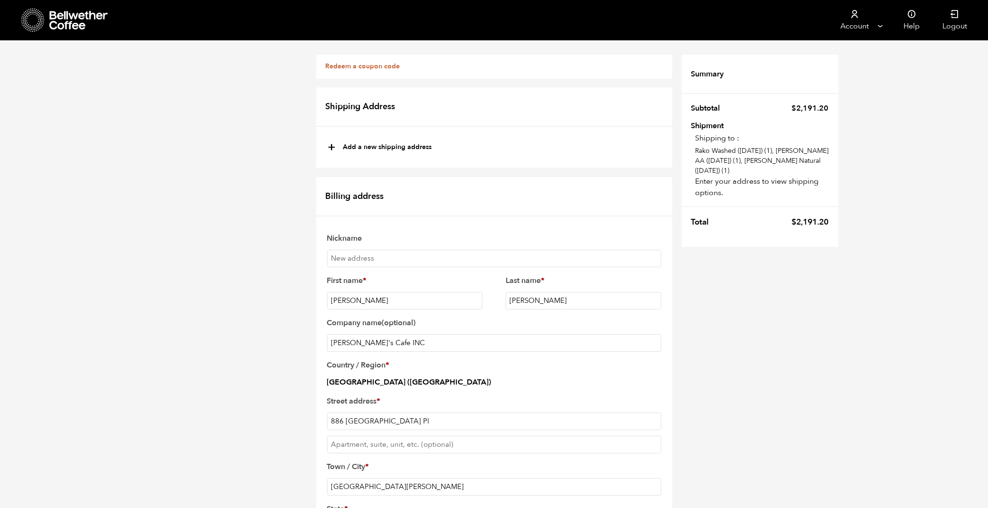
scroll to position [211, 0]
type input "[PERSON_NAME][EMAIL_ADDRESS][DOMAIN_NAME]"
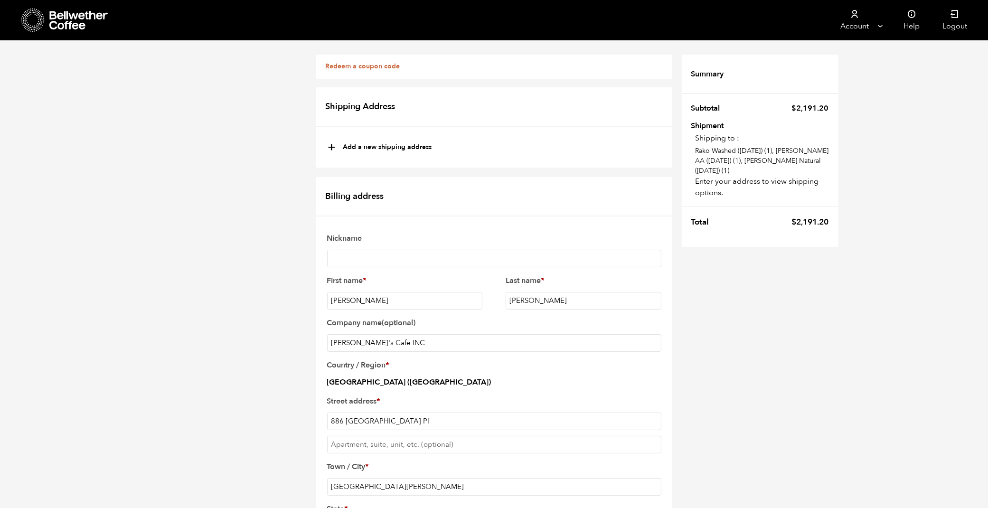
click at [430, 255] on input "Nickname" at bounding box center [494, 259] width 334 height 18
type input "[PERSON_NAME]"
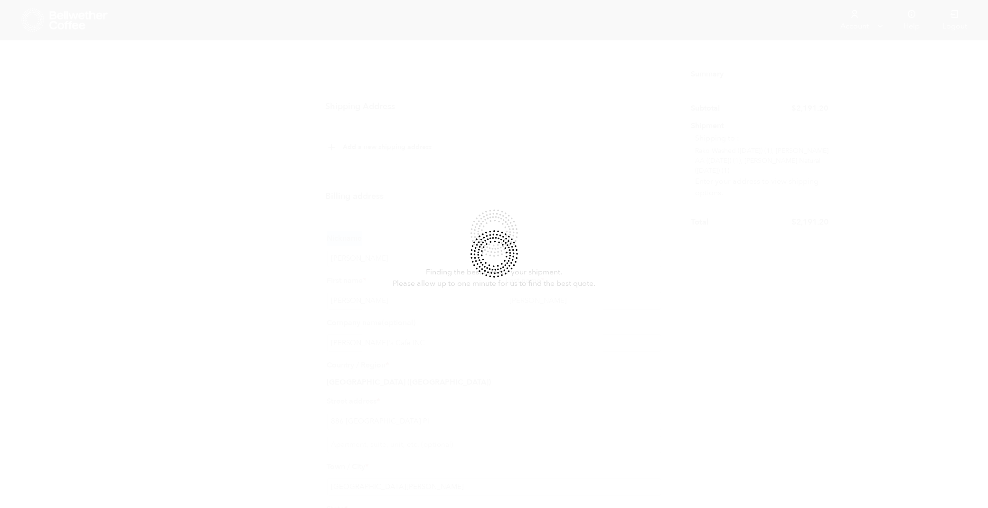
click at [639, 438] on div at bounding box center [494, 254] width 988 height 508
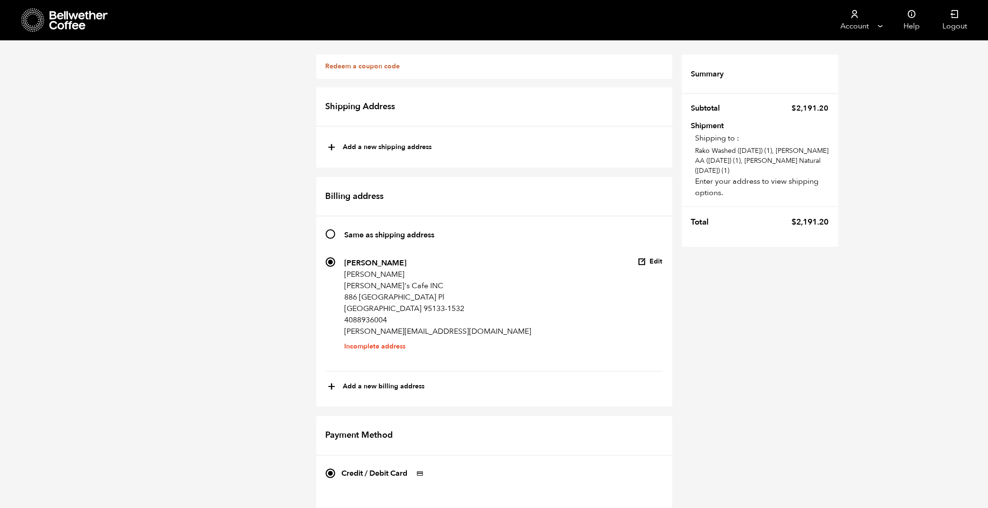
scroll to position [0, 0]
click at [378, 143] on button "+ Add a new shipping address" at bounding box center [380, 148] width 104 height 16
type input "New address"
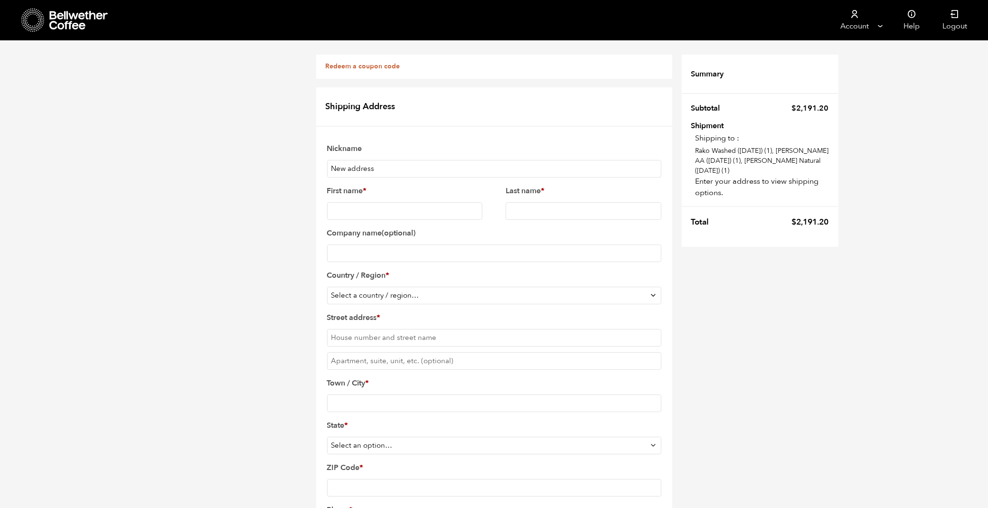
scroll to position [646, 0]
drag, startPoint x: 417, startPoint y: 278, endPoint x: 343, endPoint y: 215, distance: 96.7
copy address "[PERSON_NAME] [PERSON_NAME]'s Cafe INC [STREET_ADDRESS] 4088936004 [PERSON_NAME…"
